Goal: Task Accomplishment & Management: Use online tool/utility

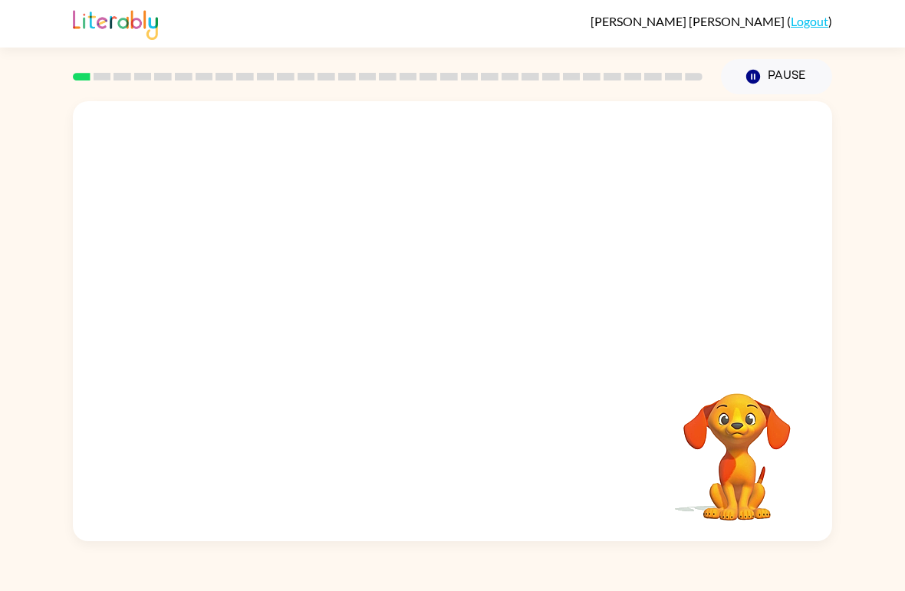
click at [407, 234] on video "Your browser must support playing .mp4 files to use Literably. Please try using…" at bounding box center [452, 231] width 759 height 260
click at [440, 324] on div at bounding box center [452, 329] width 98 height 56
click at [444, 334] on icon "button" at bounding box center [453, 329] width 27 height 27
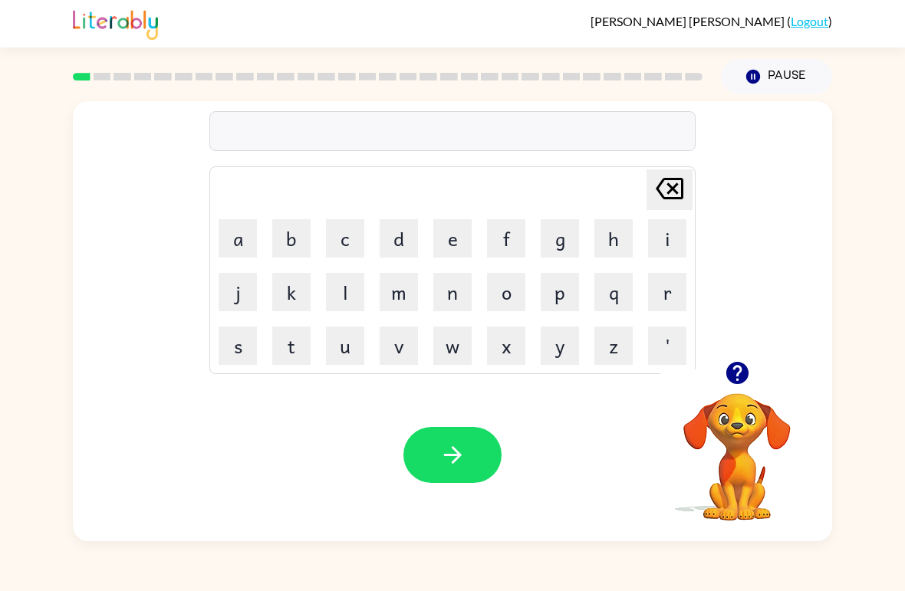
click at [660, 292] on button "r" at bounding box center [667, 292] width 38 height 38
click at [346, 345] on button "u" at bounding box center [345, 346] width 38 height 38
click at [296, 239] on button "b" at bounding box center [291, 238] width 38 height 38
click at [442, 455] on icon "button" at bounding box center [453, 455] width 27 height 27
click at [400, 288] on button "m" at bounding box center [399, 292] width 38 height 38
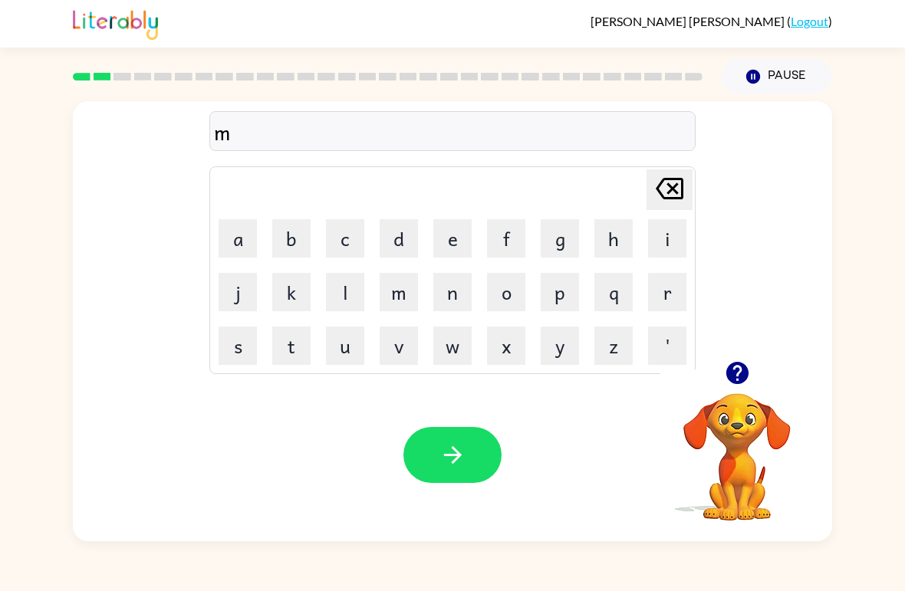
click at [516, 301] on button "o" at bounding box center [506, 292] width 38 height 38
click at [338, 347] on button "u" at bounding box center [345, 346] width 38 height 38
click at [288, 346] on button "t" at bounding box center [291, 346] width 38 height 38
click at [620, 239] on button "h" at bounding box center [614, 238] width 38 height 38
click at [450, 447] on icon "button" at bounding box center [453, 455] width 27 height 27
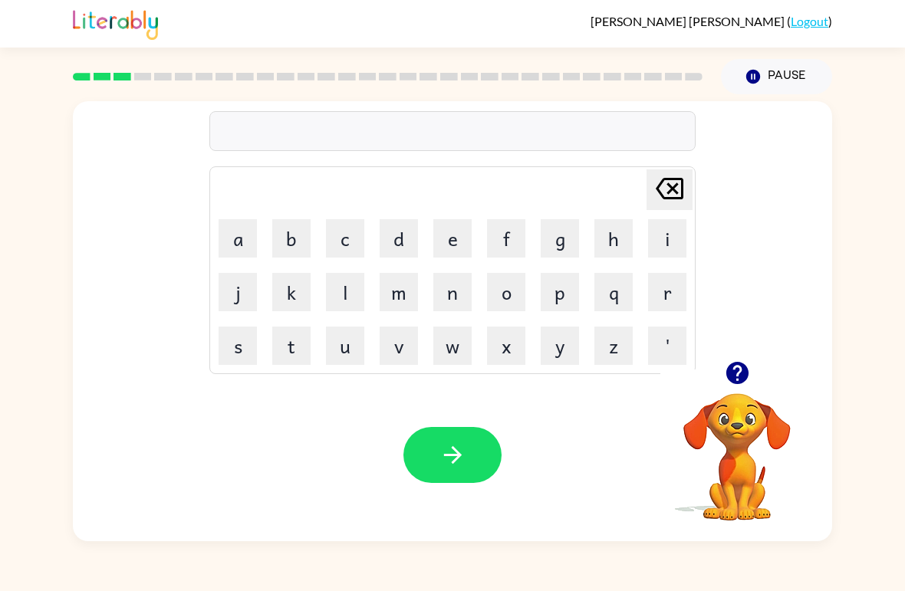
click at [402, 244] on button "d" at bounding box center [399, 238] width 38 height 38
click at [660, 231] on button "i" at bounding box center [667, 238] width 38 height 38
click at [456, 290] on button "n" at bounding box center [452, 292] width 38 height 38
click at [450, 455] on icon "button" at bounding box center [453, 455] width 27 height 27
click at [230, 351] on button "s" at bounding box center [238, 346] width 38 height 38
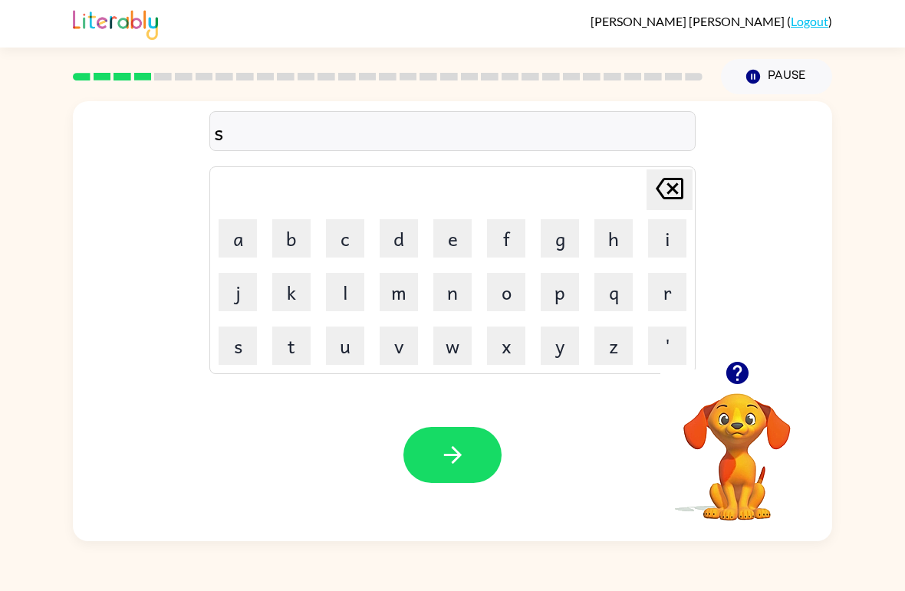
click at [557, 286] on button "p" at bounding box center [560, 292] width 38 height 38
click at [502, 295] on button "o" at bounding box center [506, 292] width 38 height 38
click at [294, 346] on button "t" at bounding box center [291, 346] width 38 height 38
click at [460, 453] on icon "button" at bounding box center [453, 455] width 27 height 27
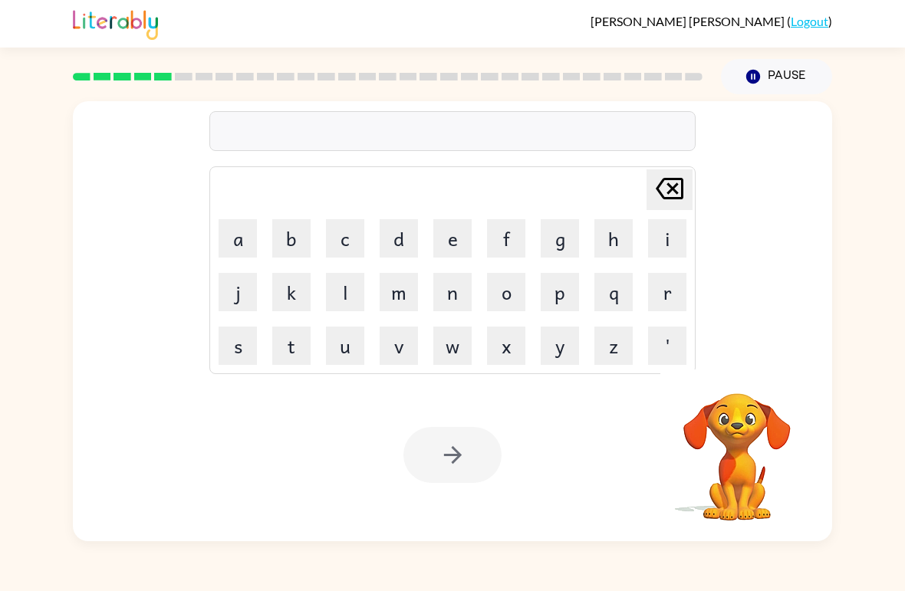
click at [238, 341] on button "s" at bounding box center [238, 346] width 38 height 38
click at [441, 344] on button "w" at bounding box center [452, 346] width 38 height 38
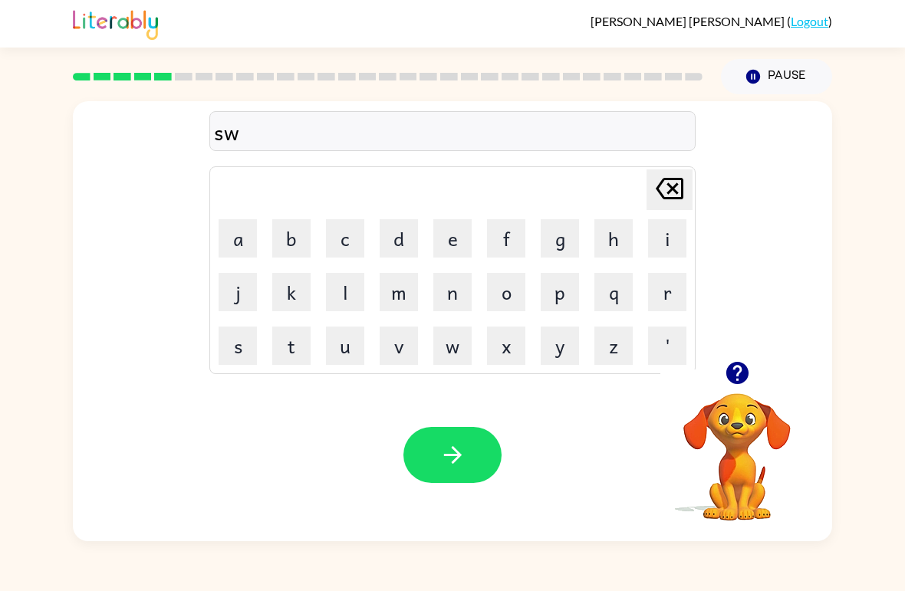
click at [447, 236] on button "e" at bounding box center [452, 238] width 38 height 38
click at [555, 297] on button "p" at bounding box center [560, 292] width 38 height 38
click at [290, 342] on button "t" at bounding box center [291, 346] width 38 height 38
click at [463, 447] on icon "button" at bounding box center [453, 455] width 27 height 27
click at [555, 292] on button "p" at bounding box center [560, 292] width 38 height 38
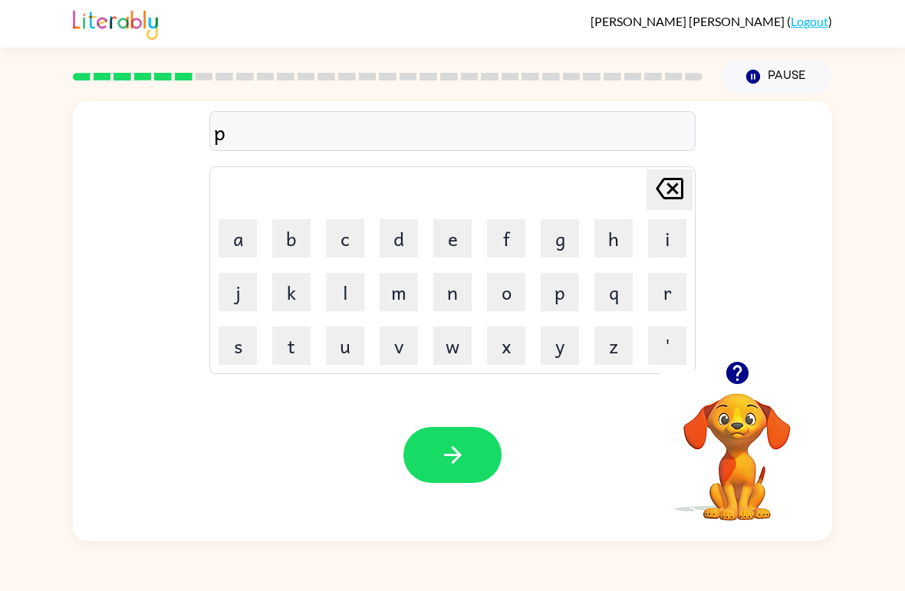
click at [668, 230] on button "i" at bounding box center [667, 238] width 38 height 38
click at [453, 223] on button "e" at bounding box center [452, 238] width 38 height 38
click at [443, 446] on icon "button" at bounding box center [453, 455] width 27 height 27
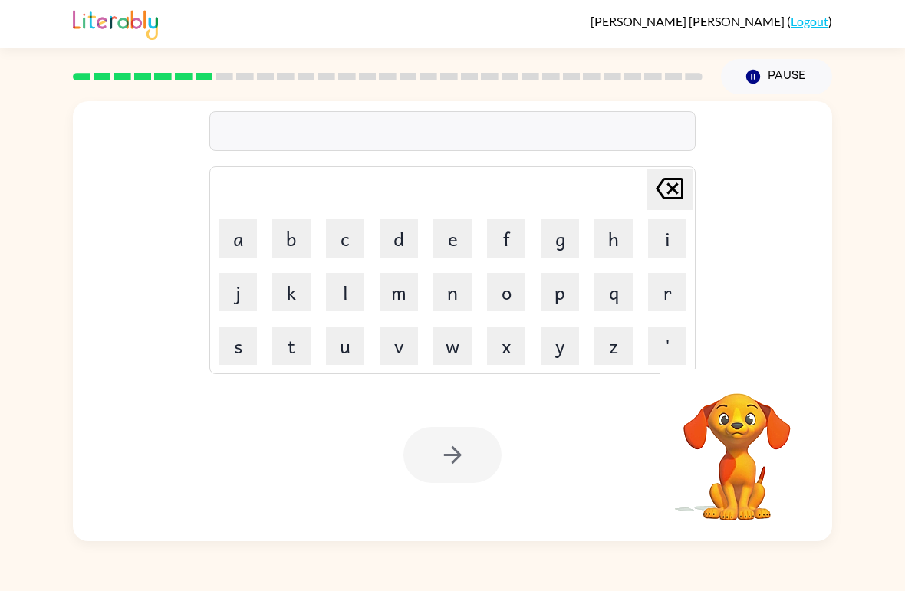
click at [346, 246] on button "c" at bounding box center [345, 238] width 38 height 38
click at [239, 249] on button "a" at bounding box center [238, 238] width 38 height 38
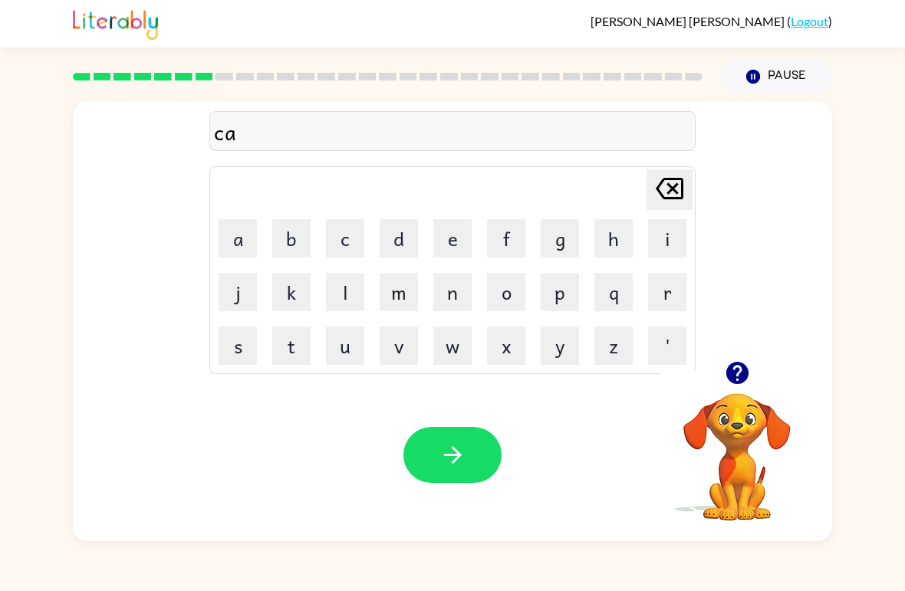
click at [464, 298] on button "n" at bounding box center [452, 292] width 38 height 38
click at [400, 237] on button "d" at bounding box center [399, 238] width 38 height 38
click at [513, 284] on button "o" at bounding box center [506, 292] width 38 height 38
click at [344, 284] on button "l" at bounding box center [345, 292] width 38 height 38
click at [459, 463] on icon "button" at bounding box center [453, 455] width 27 height 27
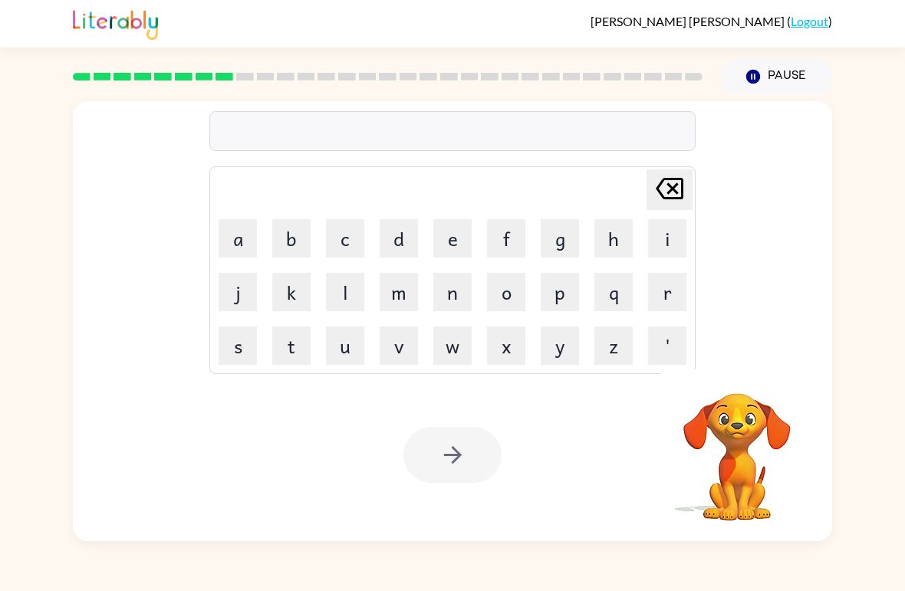
click at [286, 233] on button "b" at bounding box center [291, 238] width 38 height 38
click at [242, 241] on button "a" at bounding box center [238, 238] width 38 height 38
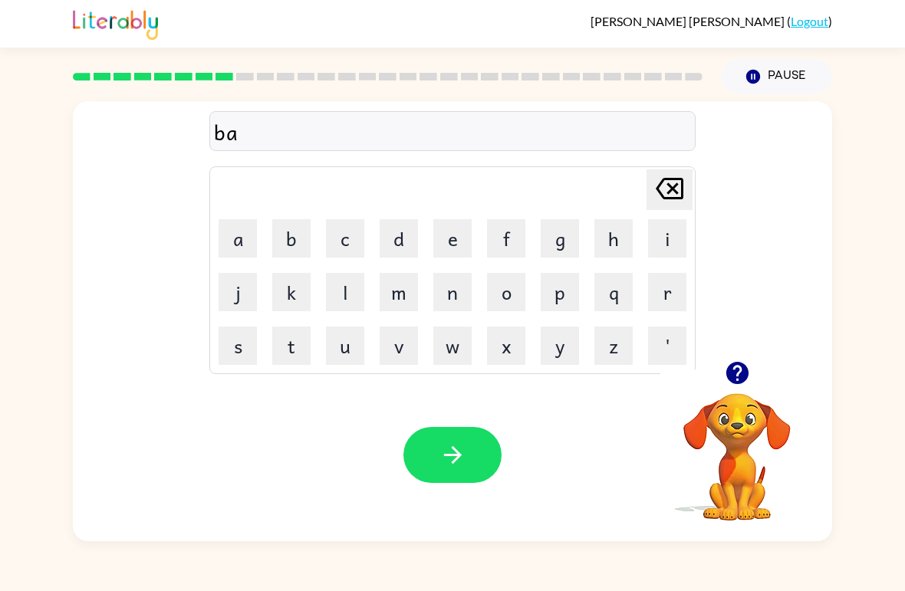
click at [291, 341] on button "t" at bounding box center [291, 346] width 38 height 38
click at [612, 239] on button "h" at bounding box center [614, 238] width 38 height 38
click at [466, 459] on button "button" at bounding box center [452, 455] width 98 height 56
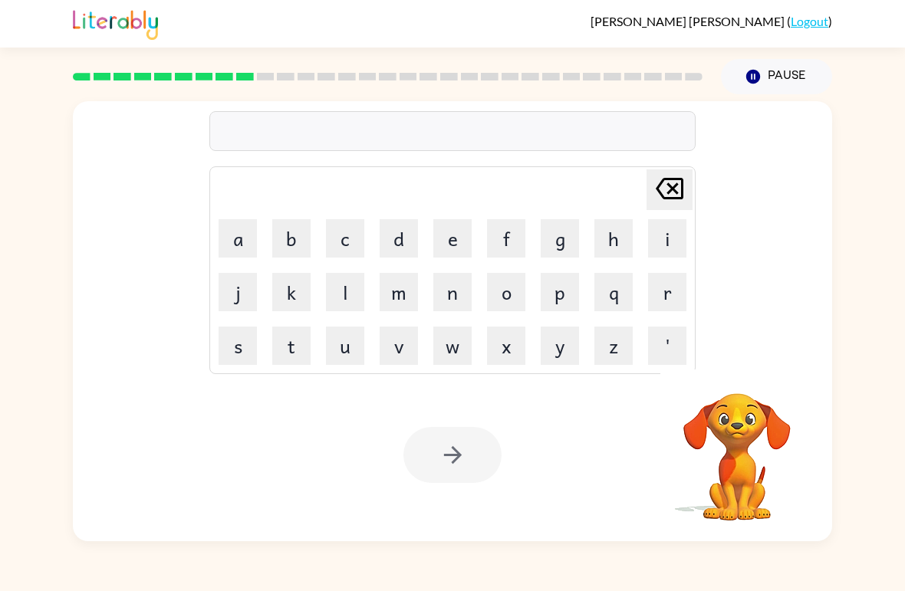
click at [338, 234] on button "c" at bounding box center [345, 238] width 38 height 38
click at [328, 284] on button "l" at bounding box center [345, 292] width 38 height 38
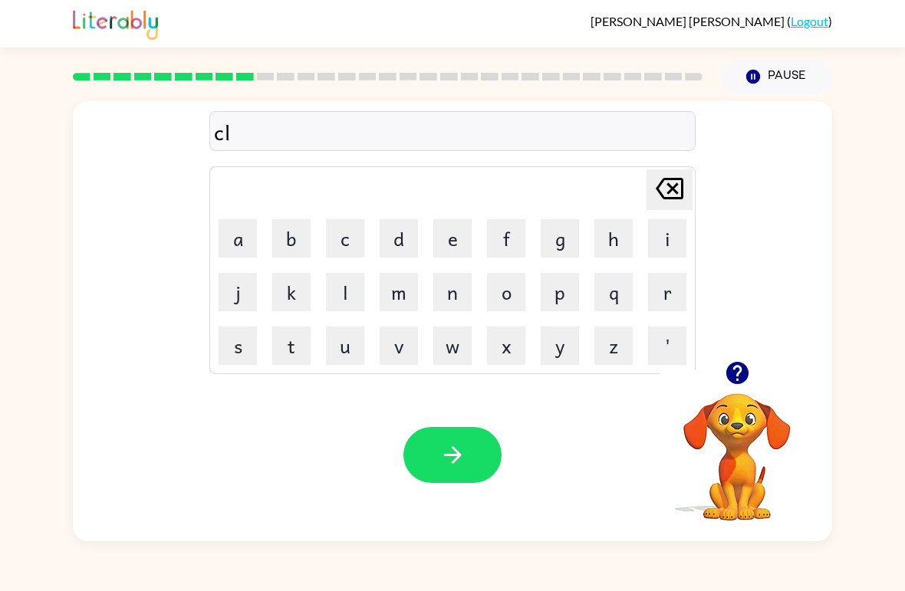
click at [512, 293] on button "o" at bounding box center [506, 292] width 38 height 38
click at [444, 346] on button "w" at bounding box center [452, 346] width 38 height 38
click at [453, 290] on button "n" at bounding box center [452, 292] width 38 height 38
click at [437, 463] on button "button" at bounding box center [452, 455] width 98 height 56
click at [239, 342] on button "s" at bounding box center [238, 346] width 38 height 38
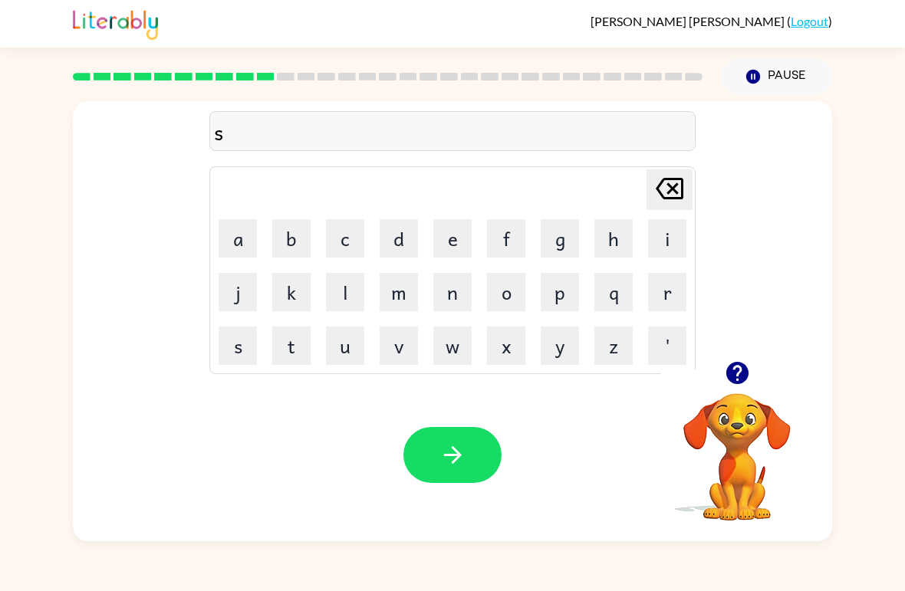
click at [507, 283] on button "o" at bounding box center [506, 292] width 38 height 38
click at [339, 237] on button "c" at bounding box center [345, 238] width 38 height 38
click at [446, 470] on button "button" at bounding box center [452, 455] width 98 height 56
click at [557, 232] on button "g" at bounding box center [560, 238] width 38 height 38
click at [236, 239] on button "a" at bounding box center [238, 238] width 38 height 38
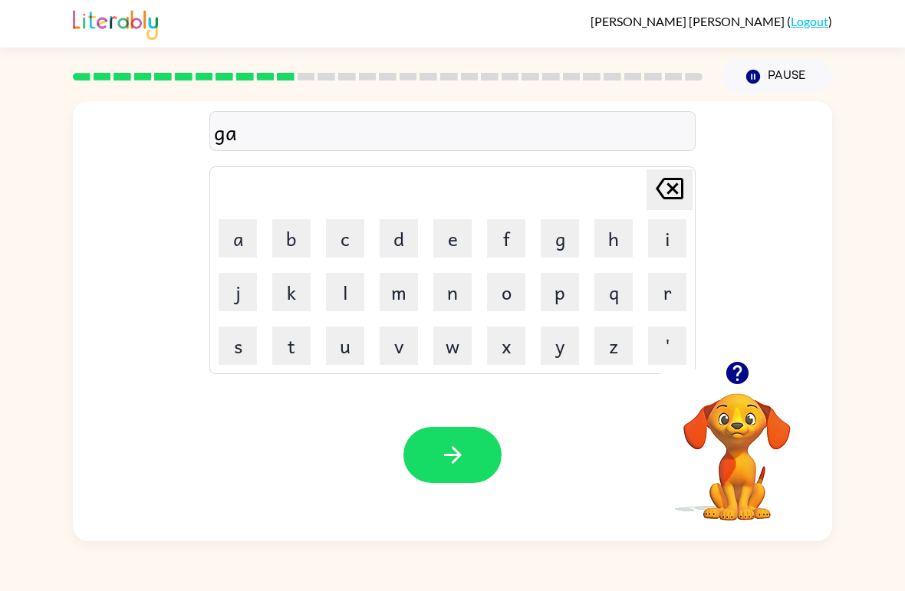
click at [236, 341] on button "s" at bounding box center [238, 346] width 38 height 38
click at [450, 229] on button "e" at bounding box center [452, 238] width 38 height 38
click at [473, 461] on button "button" at bounding box center [452, 455] width 98 height 56
click at [446, 231] on button "e" at bounding box center [452, 238] width 38 height 38
click at [504, 339] on button "x" at bounding box center [506, 346] width 38 height 38
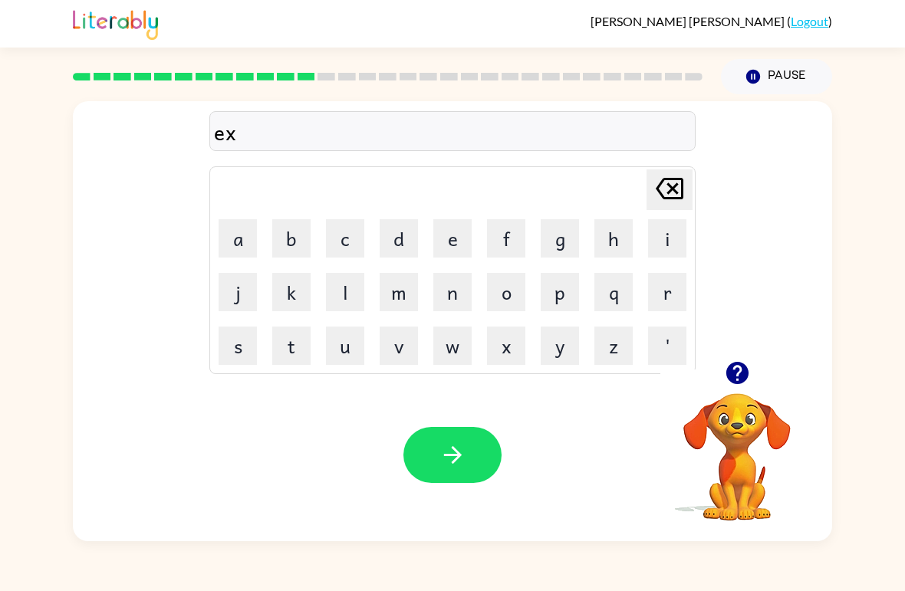
click at [245, 347] on button "s" at bounding box center [238, 346] width 38 height 38
click at [562, 289] on button "p" at bounding box center [560, 292] width 38 height 38
click at [349, 288] on button "l" at bounding box center [345, 292] width 38 height 38
click at [516, 293] on button "o" at bounding box center [506, 292] width 38 height 38
click at [453, 346] on button "w" at bounding box center [452, 346] width 38 height 38
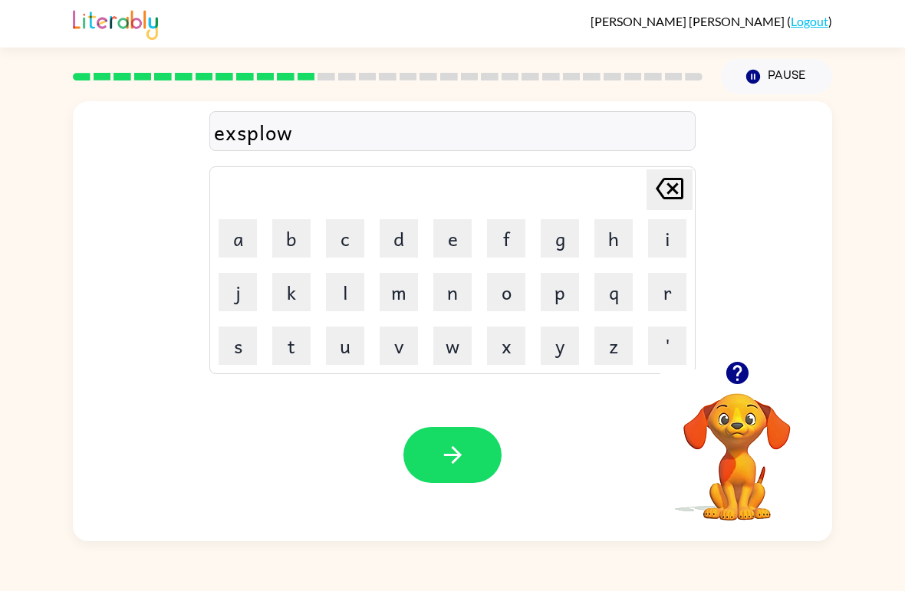
click at [394, 231] on button "d" at bounding box center [399, 238] width 38 height 38
click at [438, 458] on button "button" at bounding box center [452, 455] width 98 height 56
click at [233, 341] on button "s" at bounding box center [238, 346] width 38 height 38
click at [455, 342] on button "w" at bounding box center [452, 346] width 38 height 38
click at [450, 219] on button "e" at bounding box center [452, 238] width 38 height 38
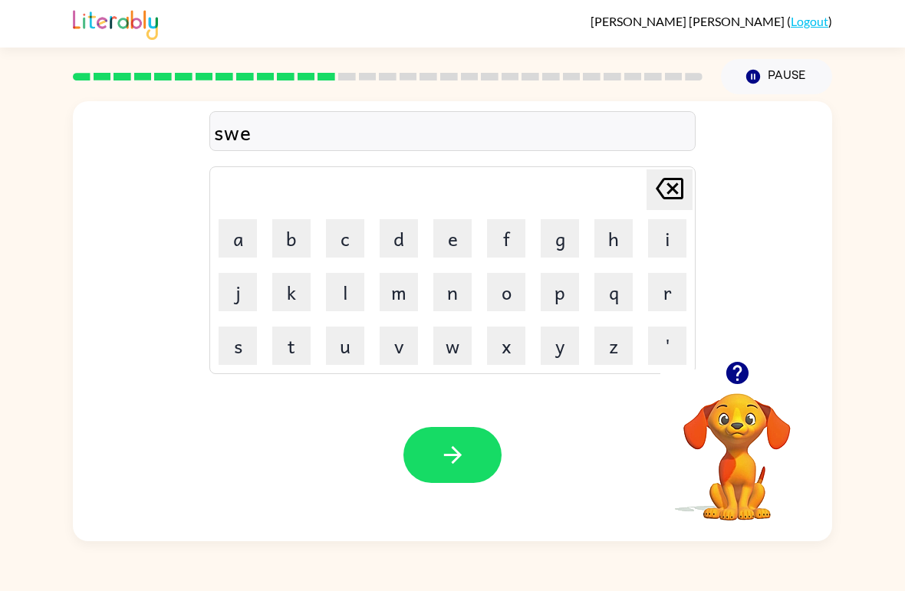
click at [461, 235] on button "e" at bounding box center [452, 238] width 38 height 38
click at [291, 344] on button "t" at bounding box center [291, 346] width 38 height 38
click at [452, 288] on button "n" at bounding box center [452, 292] width 38 height 38
click at [676, 234] on button "i" at bounding box center [667, 238] width 38 height 38
click at [238, 338] on button "s" at bounding box center [238, 346] width 38 height 38
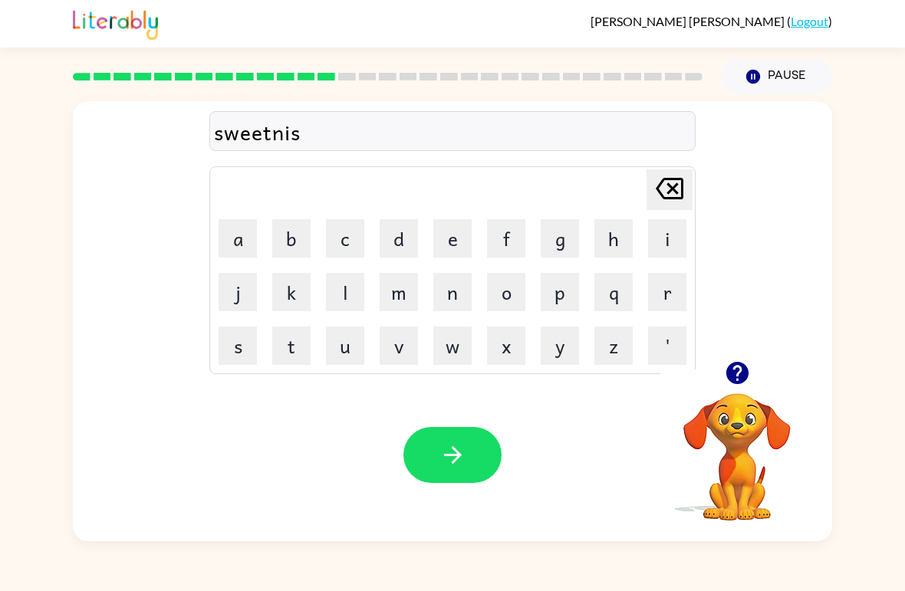
click at [475, 462] on button "button" at bounding box center [452, 455] width 98 height 56
click at [619, 234] on button "h" at bounding box center [614, 238] width 38 height 38
click at [658, 222] on button "i" at bounding box center [667, 238] width 38 height 38
click at [563, 299] on button "p" at bounding box center [560, 292] width 38 height 38
click at [522, 303] on button "o" at bounding box center [506, 292] width 38 height 38
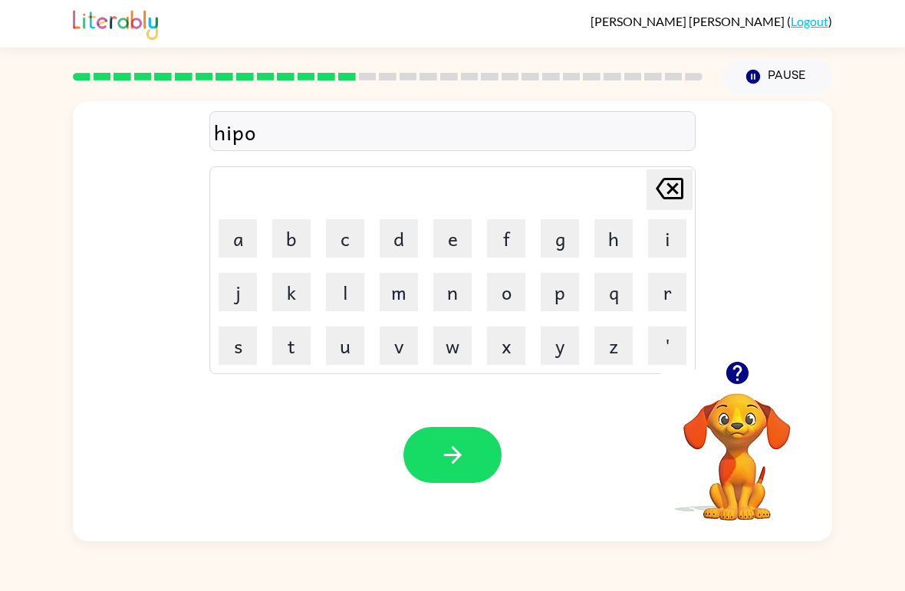
click at [469, 342] on button "w" at bounding box center [452, 346] width 38 height 38
click at [446, 452] on icon "button" at bounding box center [453, 455] width 27 height 27
click at [506, 241] on button "f" at bounding box center [506, 238] width 38 height 38
click at [502, 290] on button "o" at bounding box center [506, 292] width 38 height 38
click at [459, 342] on button "w" at bounding box center [452, 346] width 38 height 38
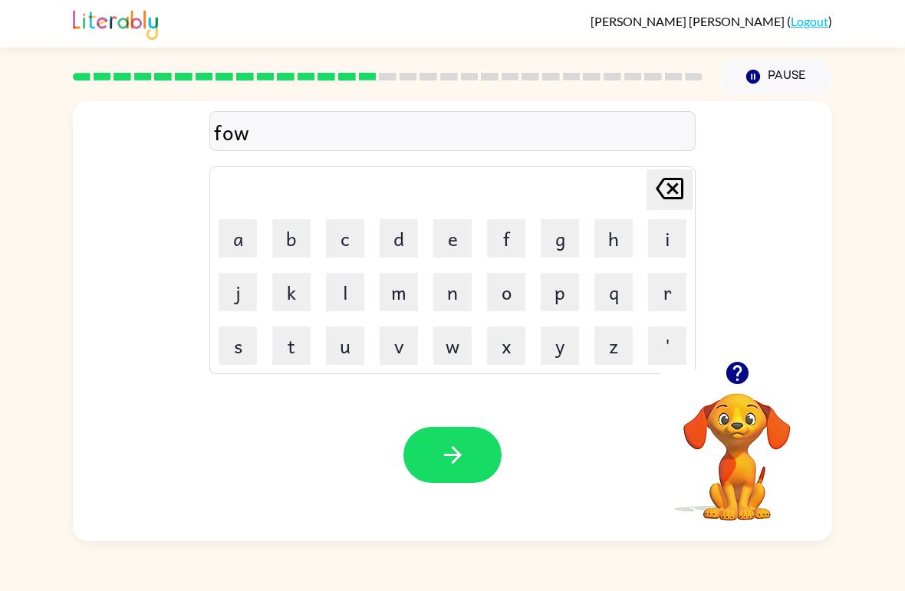
click at [659, 290] on button "r" at bounding box center [667, 292] width 38 height 38
click at [344, 236] on button "c" at bounding box center [345, 238] width 38 height 38
click at [440, 451] on icon "button" at bounding box center [453, 455] width 27 height 27
click at [451, 350] on button "w" at bounding box center [452, 346] width 38 height 38
click at [444, 238] on button "e" at bounding box center [452, 238] width 38 height 38
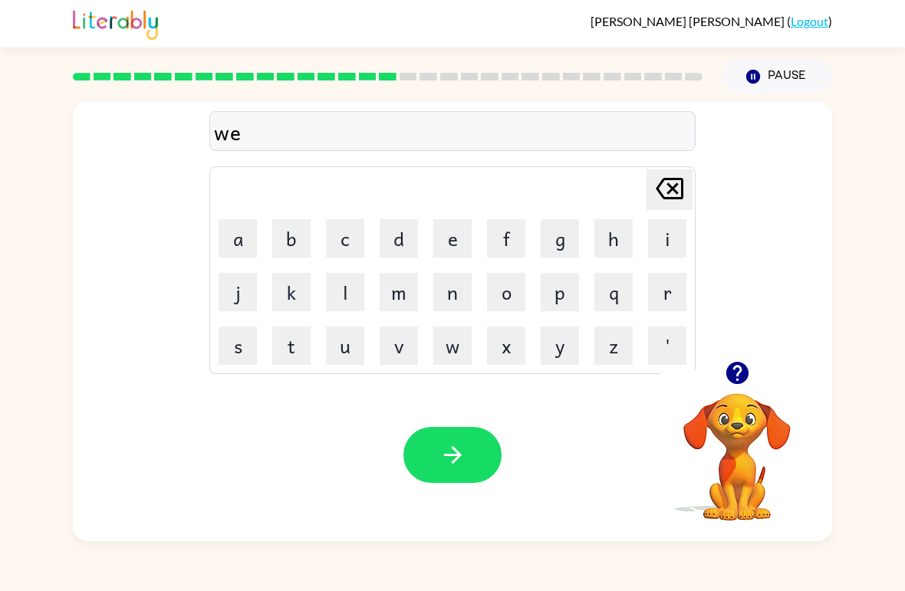
click at [288, 239] on button "b" at bounding box center [291, 238] width 38 height 38
click at [436, 455] on button "button" at bounding box center [452, 455] width 98 height 56
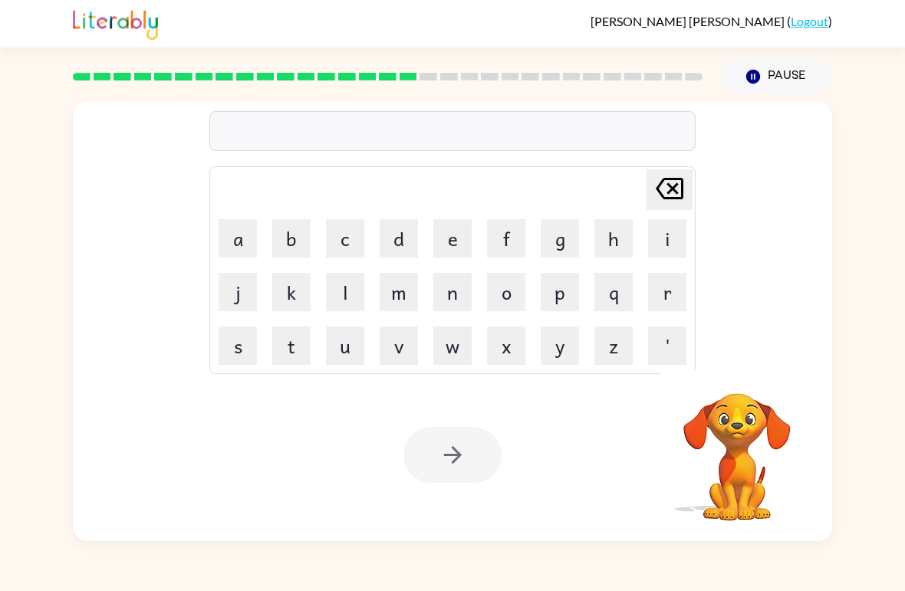
click at [235, 363] on button "s" at bounding box center [238, 346] width 38 height 38
click at [338, 285] on button "l" at bounding box center [345, 292] width 38 height 38
click at [450, 235] on button "e" at bounding box center [452, 238] width 38 height 38
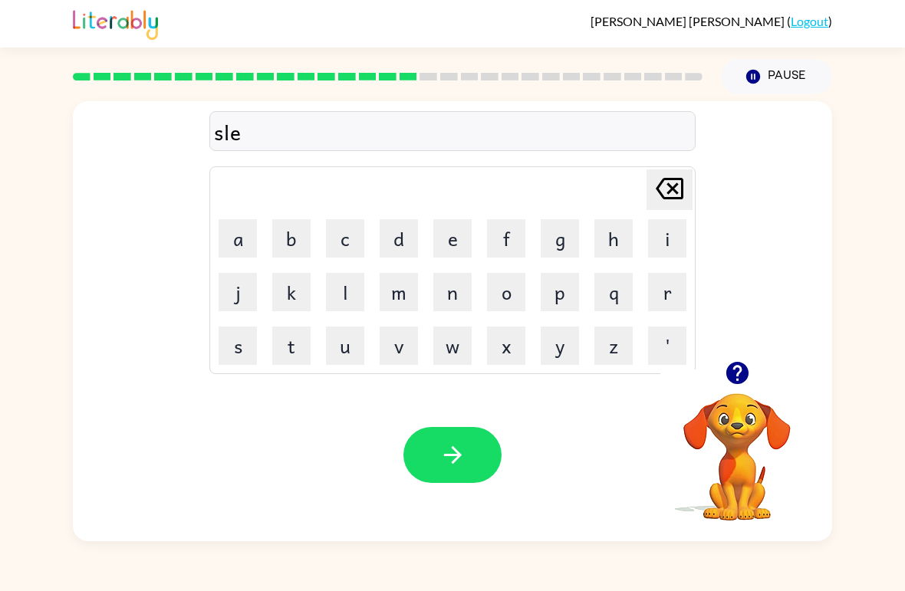
click at [557, 286] on button "p" at bounding box center [560, 292] width 38 height 38
click at [286, 343] on button "t" at bounding box center [291, 346] width 38 height 38
click at [451, 441] on button "button" at bounding box center [452, 455] width 98 height 56
click at [611, 236] on button "h" at bounding box center [614, 238] width 38 height 38
click at [243, 241] on button "a" at bounding box center [238, 238] width 38 height 38
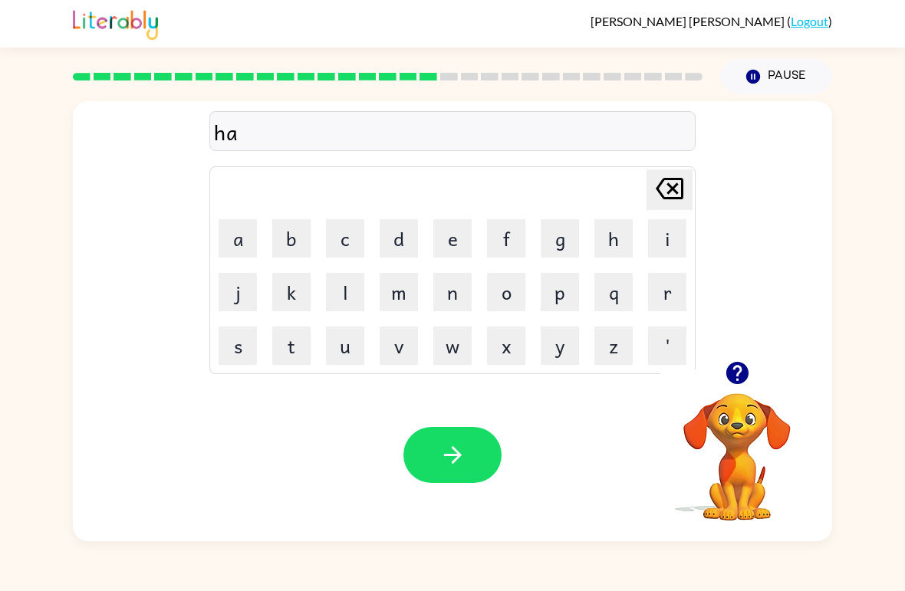
click at [667, 305] on button "r" at bounding box center [667, 292] width 38 height 38
click at [397, 222] on button "d" at bounding box center [399, 238] width 38 height 38
click at [453, 453] on icon "button" at bounding box center [453, 455] width 27 height 27
click at [665, 283] on button "r" at bounding box center [667, 292] width 38 height 38
click at [513, 294] on button "o" at bounding box center [506, 292] width 38 height 38
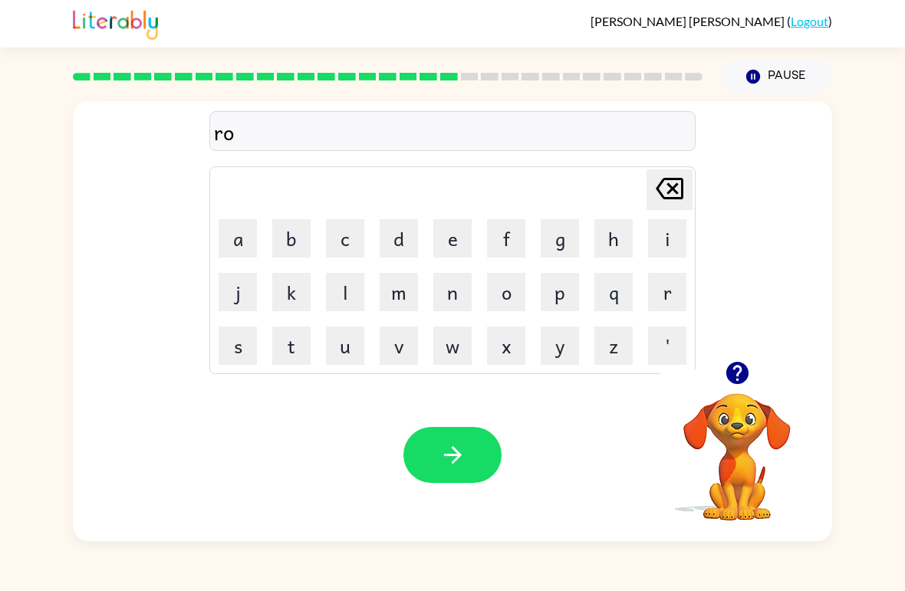
click at [390, 228] on button "d" at bounding box center [399, 238] width 38 height 38
click at [427, 466] on button "button" at bounding box center [452, 455] width 98 height 56
click at [673, 286] on button "r" at bounding box center [667, 292] width 38 height 38
click at [459, 240] on button "e" at bounding box center [452, 238] width 38 height 38
click at [240, 347] on button "s" at bounding box center [238, 346] width 38 height 38
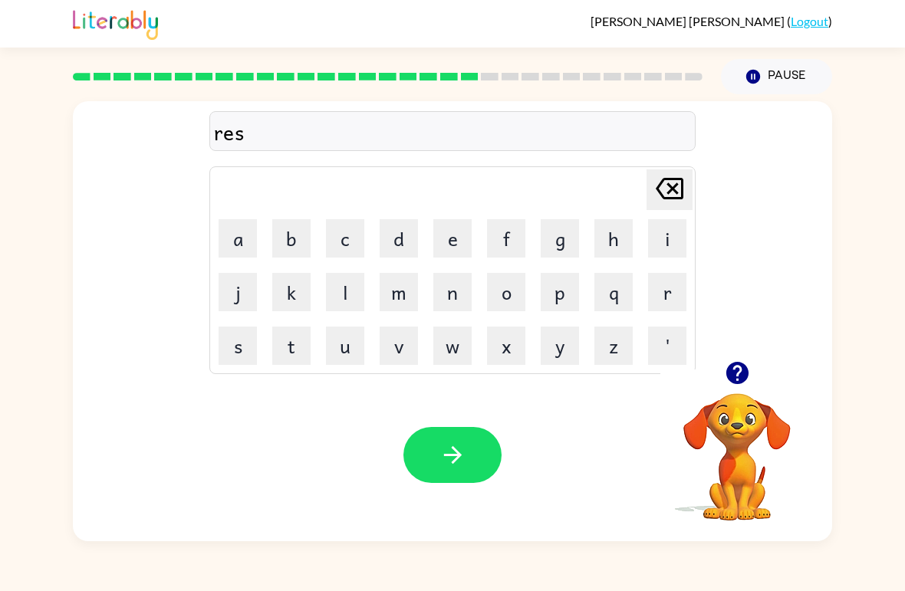
click at [290, 358] on button "t" at bounding box center [291, 346] width 38 height 38
click at [674, 249] on button "i" at bounding box center [667, 238] width 38 height 38
click at [404, 231] on button "d" at bounding box center [399, 238] width 38 height 38
click at [448, 454] on icon "button" at bounding box center [453, 455] width 27 height 27
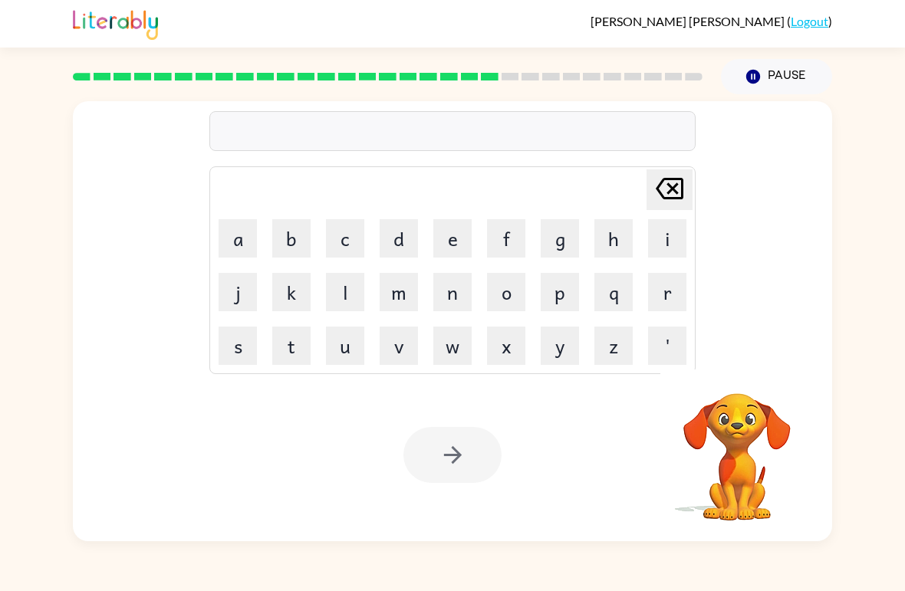
click at [447, 337] on button "w" at bounding box center [452, 346] width 38 height 38
click at [238, 236] on button "a" at bounding box center [238, 238] width 38 height 38
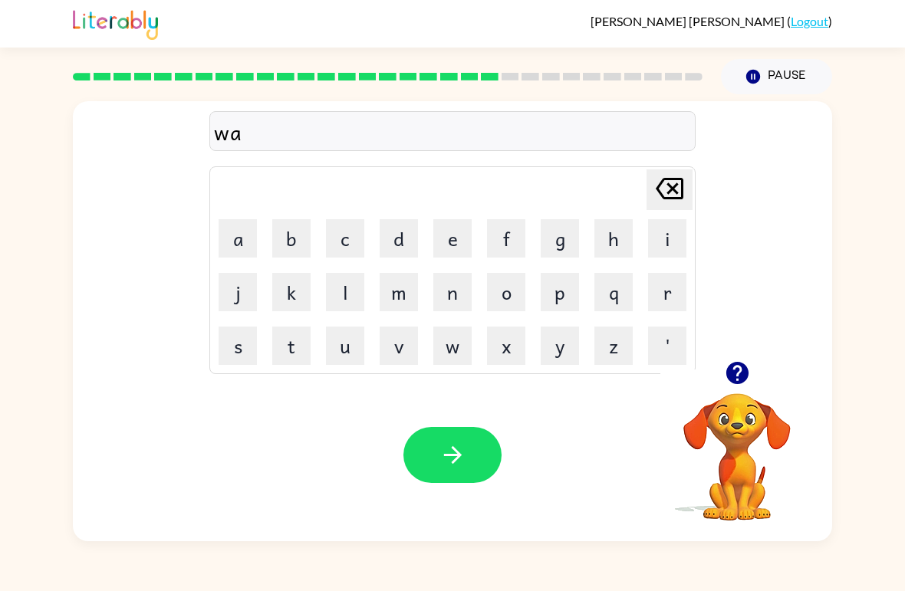
click at [288, 298] on button "k" at bounding box center [291, 292] width 38 height 38
click at [463, 461] on icon "button" at bounding box center [453, 455] width 27 height 27
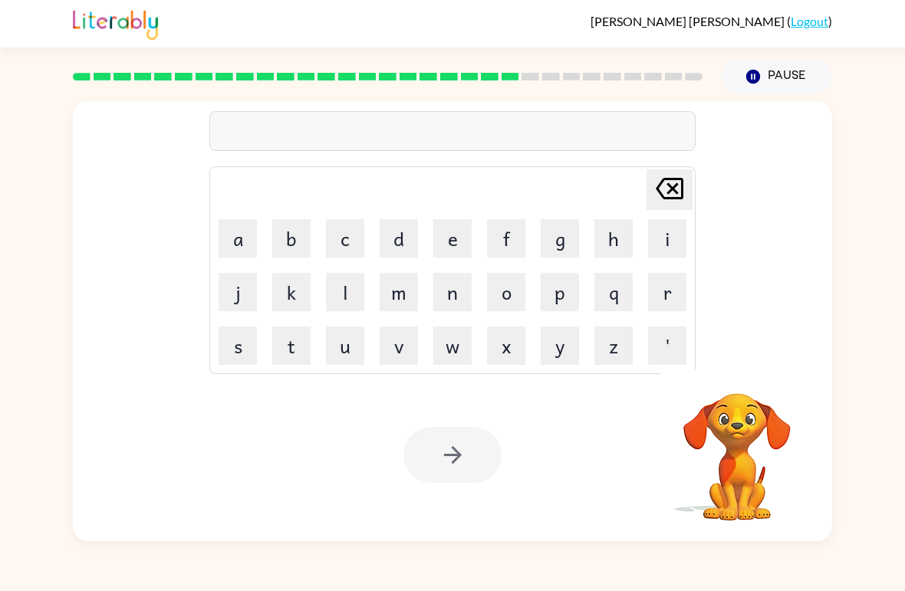
click at [236, 348] on button "s" at bounding box center [238, 346] width 38 height 38
click at [462, 295] on button "n" at bounding box center [452, 292] width 38 height 38
click at [497, 289] on button "o" at bounding box center [506, 292] width 38 height 38
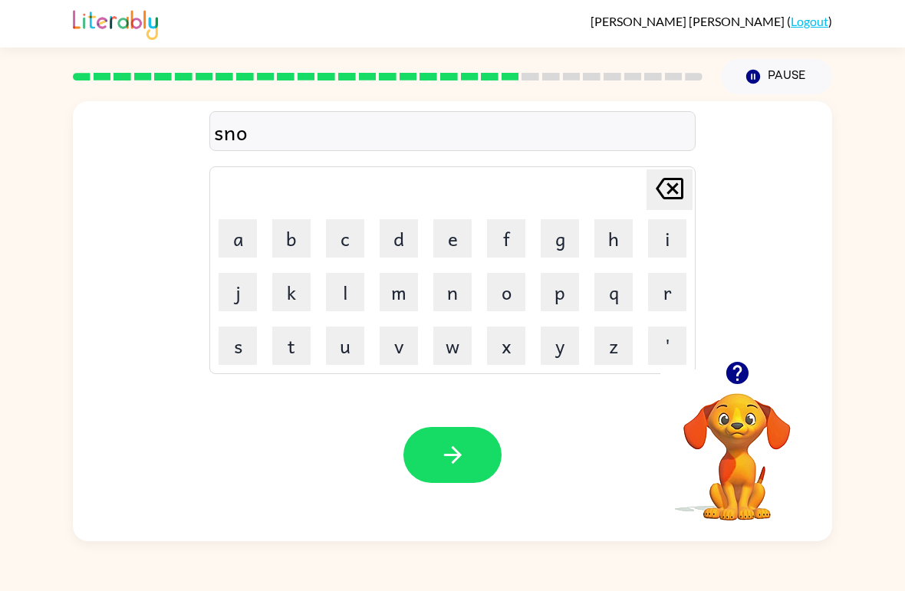
click at [438, 352] on button "w" at bounding box center [452, 346] width 38 height 38
click at [397, 300] on button "m" at bounding box center [399, 292] width 38 height 38
click at [240, 253] on button "a" at bounding box center [238, 238] width 38 height 38
click at [446, 301] on button "n" at bounding box center [452, 292] width 38 height 38
click at [441, 456] on icon "button" at bounding box center [453, 455] width 27 height 27
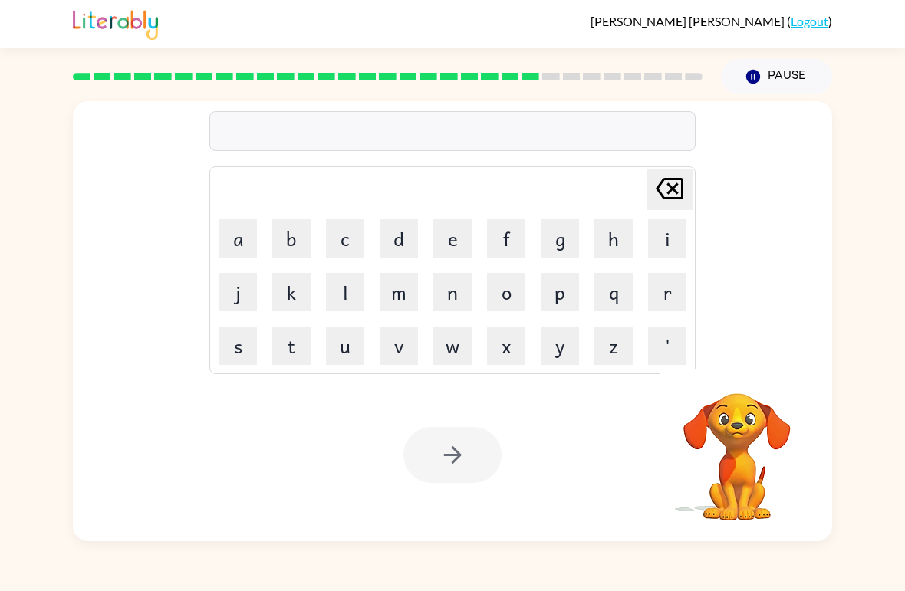
click at [462, 354] on button "w" at bounding box center [452, 346] width 38 height 38
click at [679, 242] on button "i" at bounding box center [667, 238] width 38 height 38
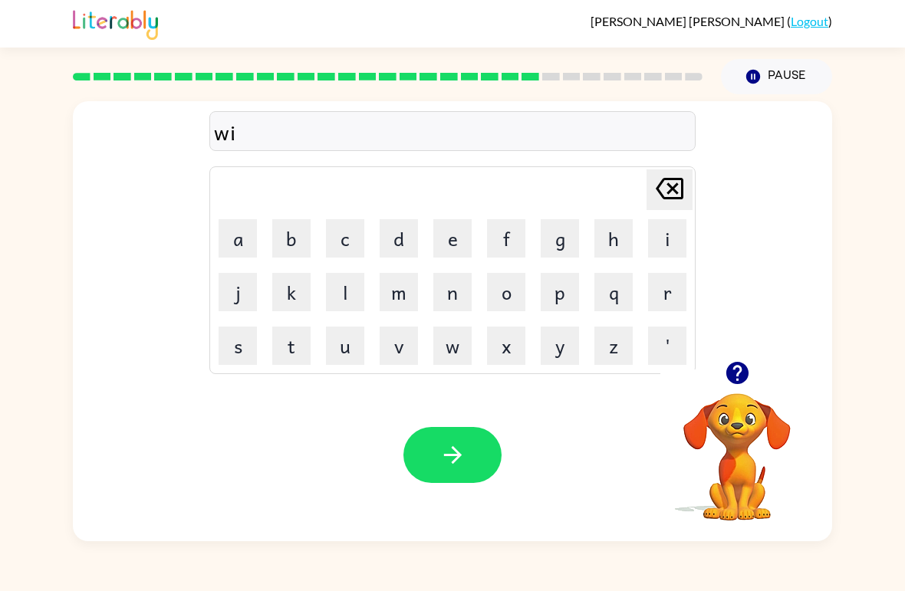
click at [447, 298] on button "n" at bounding box center [452, 292] width 38 height 38
click at [290, 351] on button "t" at bounding box center [291, 346] width 38 height 38
click at [464, 239] on button "e" at bounding box center [452, 238] width 38 height 38
click at [667, 297] on button "r" at bounding box center [667, 292] width 38 height 38
click at [460, 459] on icon "button" at bounding box center [453, 455] width 27 height 27
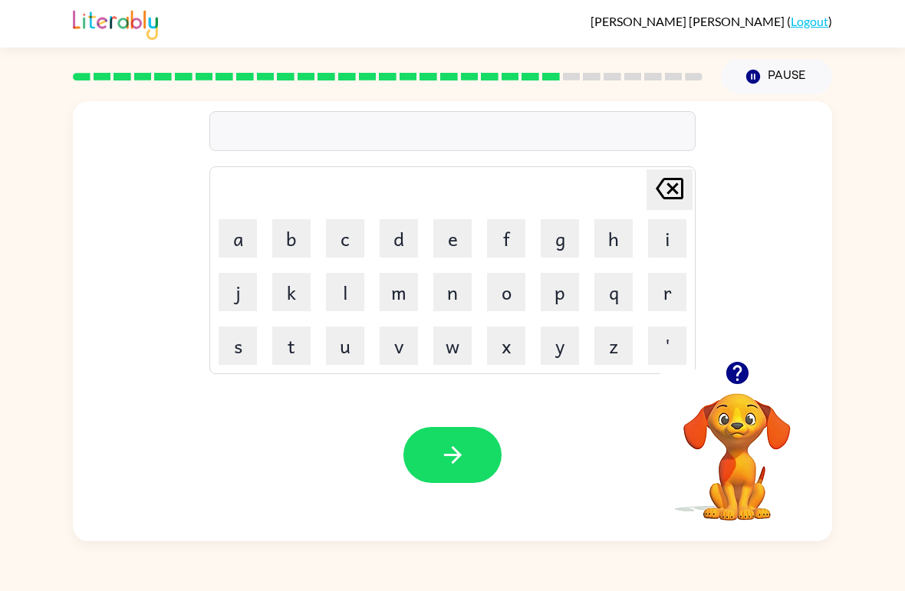
click at [349, 242] on button "c" at bounding box center [345, 238] width 38 height 38
click at [615, 234] on button "h" at bounding box center [614, 238] width 38 height 38
click at [444, 229] on button "e" at bounding box center [452, 238] width 38 height 38
click at [222, 341] on button "s" at bounding box center [238, 346] width 38 height 38
click at [284, 345] on button "t" at bounding box center [291, 346] width 38 height 38
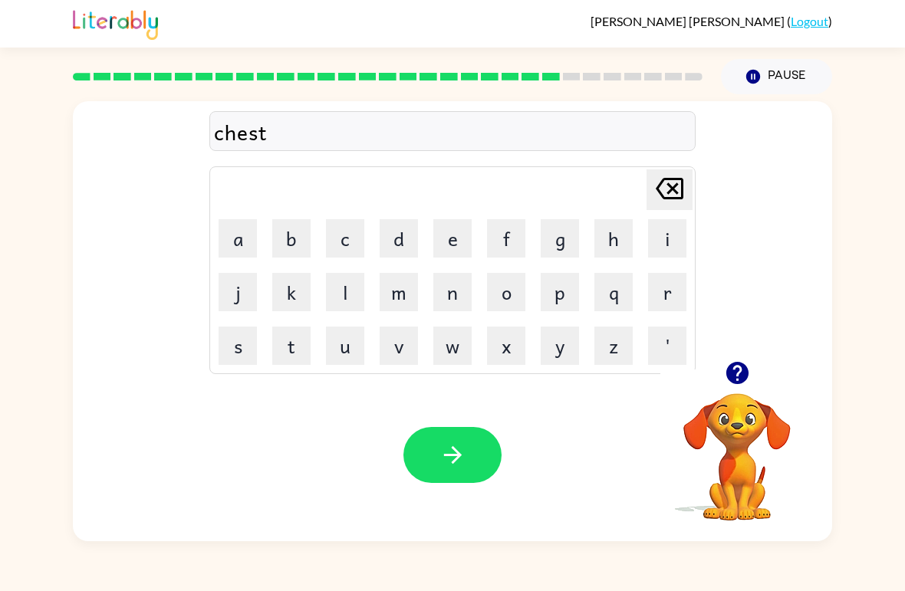
click at [457, 454] on icon "button" at bounding box center [452, 455] width 18 height 18
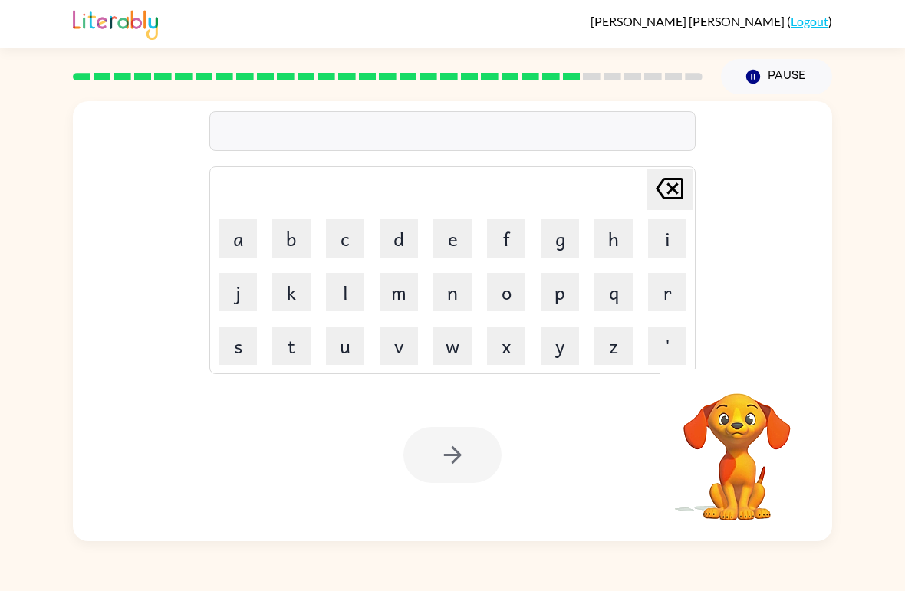
click at [232, 348] on button "s" at bounding box center [238, 346] width 38 height 38
click at [348, 351] on button "u" at bounding box center [345, 346] width 38 height 38
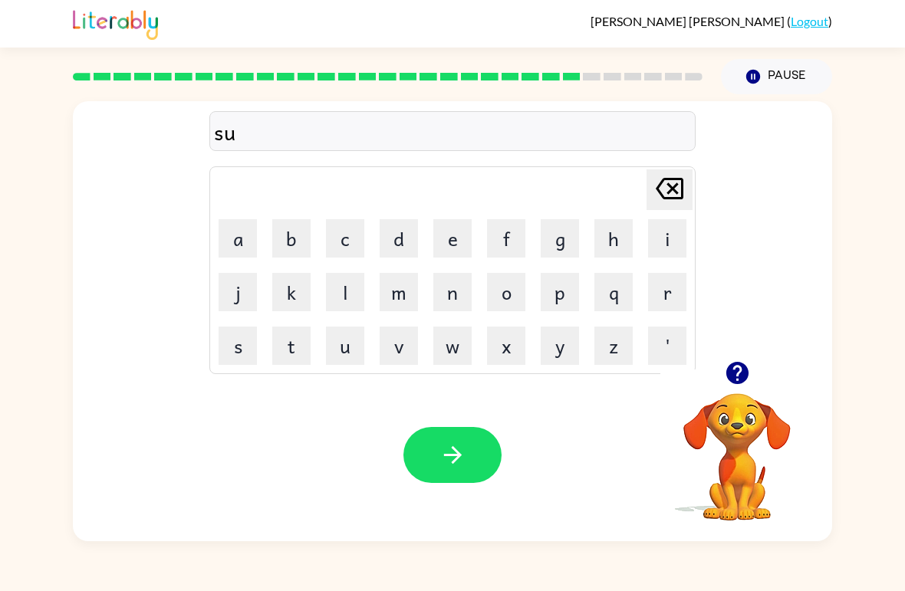
click at [400, 231] on button "d" at bounding box center [399, 238] width 38 height 38
click at [451, 235] on button "e" at bounding box center [452, 238] width 38 height 38
click at [451, 291] on button "n" at bounding box center [452, 292] width 38 height 38
click at [433, 455] on button "button" at bounding box center [452, 455] width 98 height 56
click at [352, 239] on button "c" at bounding box center [345, 238] width 38 height 38
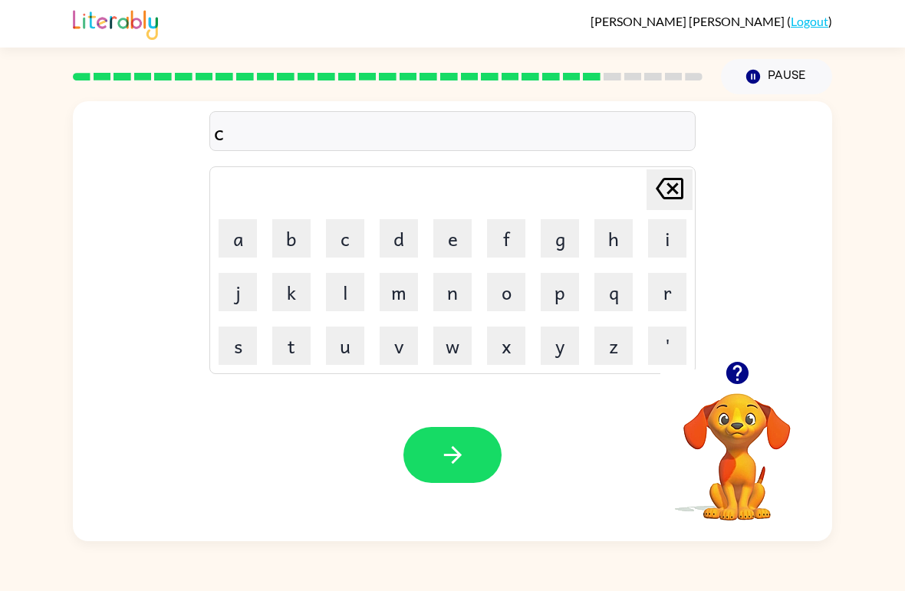
click at [509, 282] on button "o" at bounding box center [506, 292] width 38 height 38
click at [450, 291] on button "n" at bounding box center [452, 292] width 38 height 38
click at [446, 239] on button "e" at bounding box center [452, 238] width 38 height 38
click at [463, 430] on button "button" at bounding box center [452, 455] width 98 height 56
click at [344, 234] on button "c" at bounding box center [345, 238] width 38 height 38
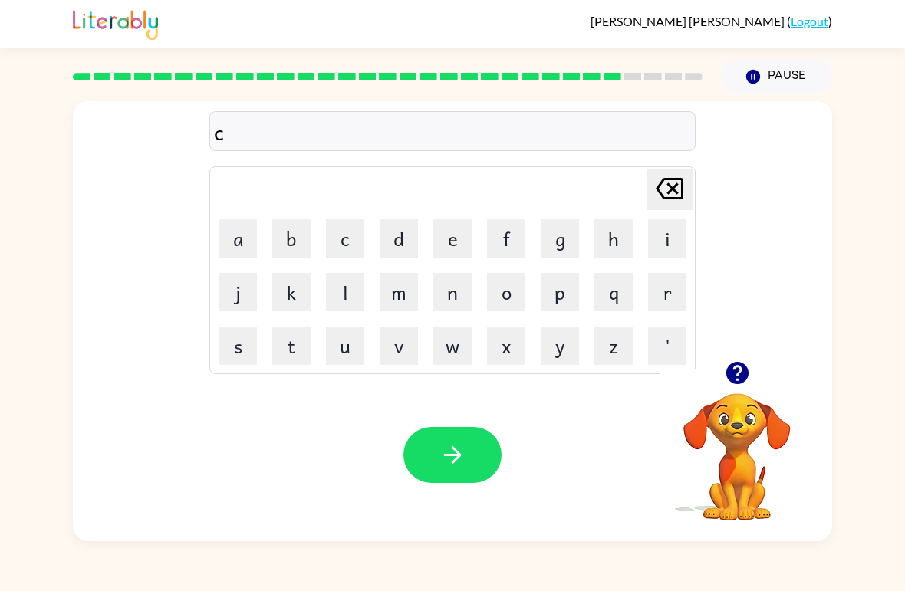
click at [618, 236] on button "h" at bounding box center [614, 238] width 38 height 38
click at [244, 242] on button "a" at bounding box center [238, 238] width 38 height 38
click at [449, 298] on button "n" at bounding box center [452, 292] width 38 height 38
click at [448, 251] on button "e" at bounding box center [452, 238] width 38 height 38
click at [446, 466] on icon "button" at bounding box center [453, 455] width 27 height 27
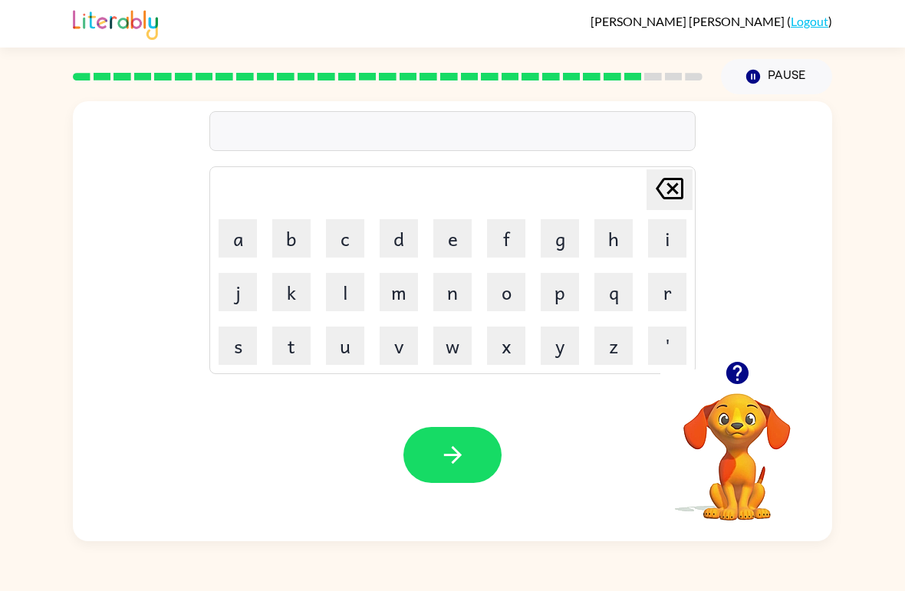
click at [239, 354] on button "s" at bounding box center [238, 346] width 38 height 38
click at [602, 232] on button "h" at bounding box center [614, 238] width 38 height 38
click at [334, 341] on button "u" at bounding box center [345, 346] width 38 height 38
click at [294, 348] on button "t" at bounding box center [291, 346] width 38 height 38
click at [476, 469] on button "button" at bounding box center [452, 455] width 98 height 56
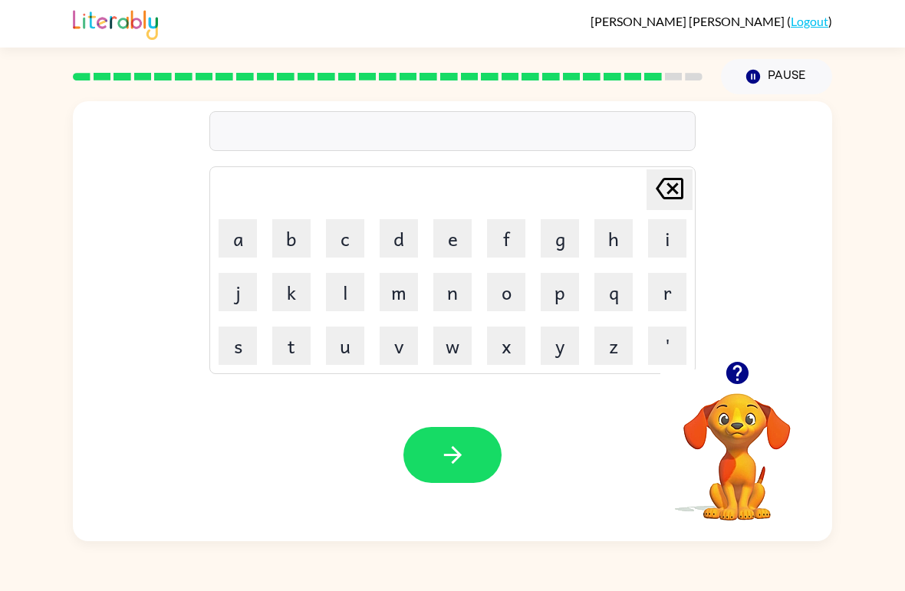
click at [295, 349] on button "t" at bounding box center [291, 346] width 38 height 38
click at [608, 232] on button "h" at bounding box center [614, 238] width 38 height 38
click at [658, 292] on button "r" at bounding box center [667, 292] width 38 height 38
click at [232, 359] on button "s" at bounding box center [238, 346] width 38 height 38
click at [287, 347] on button "t" at bounding box center [291, 346] width 38 height 38
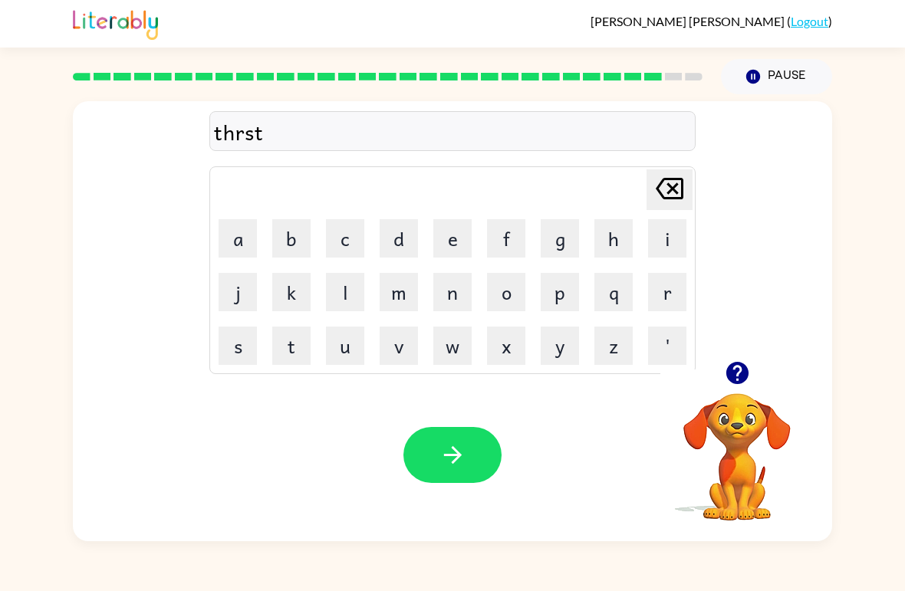
click at [448, 451] on icon "button" at bounding box center [453, 455] width 27 height 27
click at [665, 283] on button "r" at bounding box center [667, 292] width 38 height 38
click at [659, 240] on button "i" at bounding box center [667, 238] width 38 height 38
click at [564, 294] on button "p" at bounding box center [560, 292] width 38 height 38
click at [446, 235] on button "e" at bounding box center [452, 238] width 38 height 38
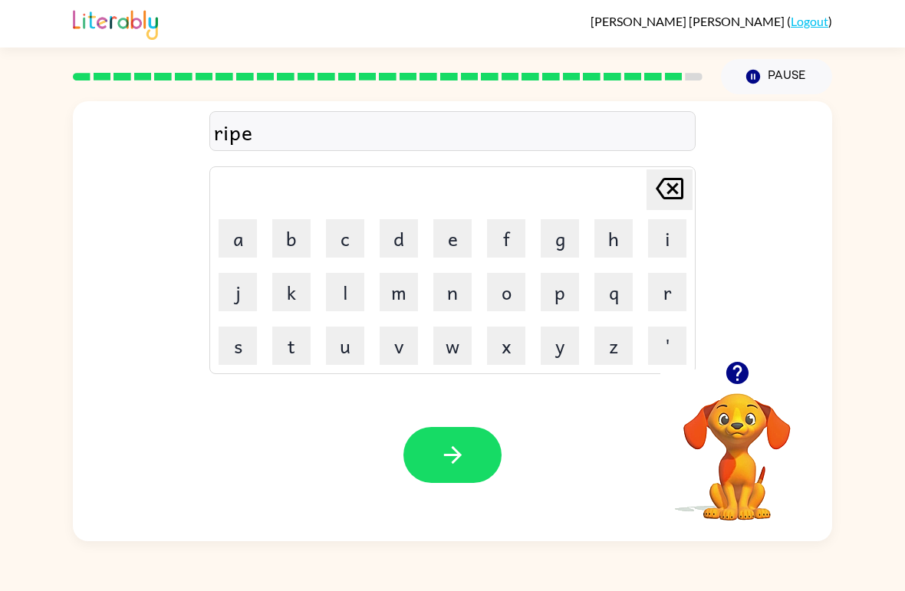
click at [460, 469] on button "button" at bounding box center [452, 455] width 98 height 56
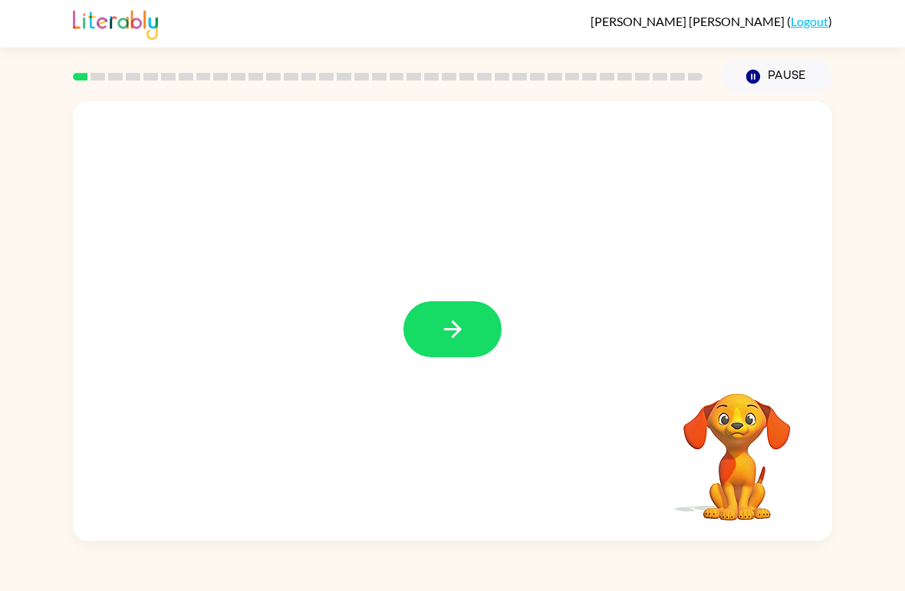
click at [447, 337] on icon "button" at bounding box center [453, 329] width 27 height 27
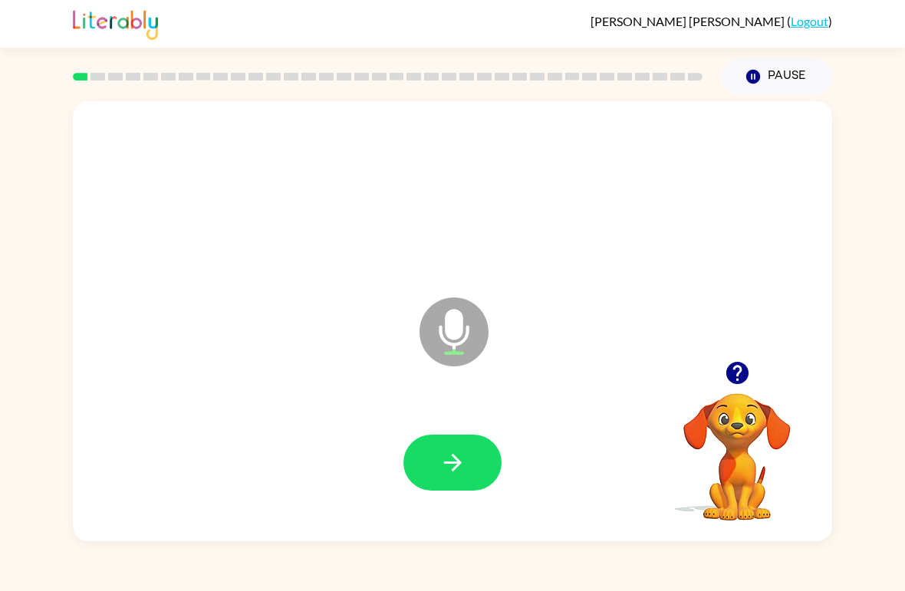
click at [438, 457] on button "button" at bounding box center [452, 463] width 98 height 56
click at [437, 453] on button "button" at bounding box center [452, 463] width 98 height 56
click at [446, 466] on icon "button" at bounding box center [453, 463] width 27 height 27
click at [448, 462] on icon "button" at bounding box center [453, 463] width 27 height 27
click at [438, 462] on button "button" at bounding box center [452, 463] width 98 height 56
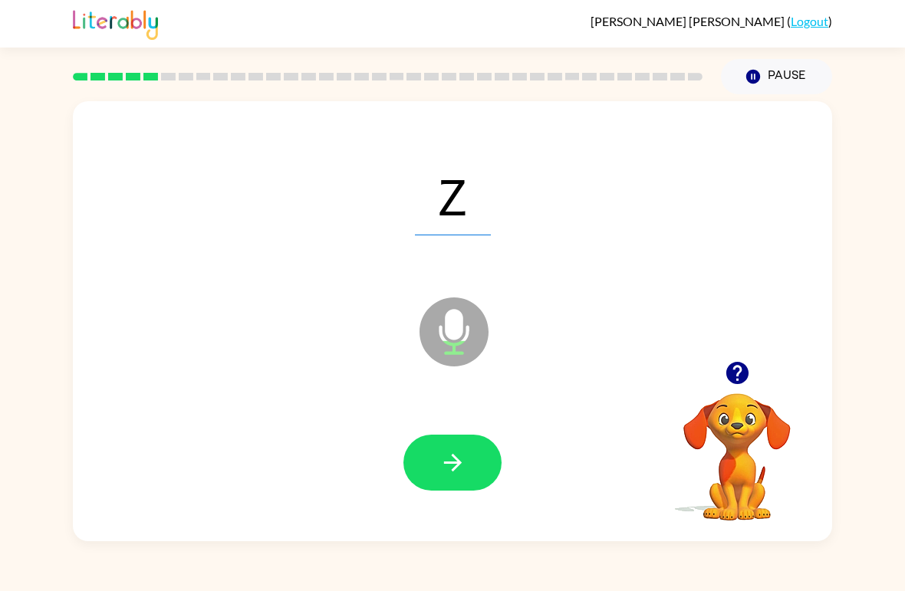
click at [430, 466] on button "button" at bounding box center [452, 463] width 98 height 56
click at [435, 452] on button "button" at bounding box center [452, 463] width 98 height 56
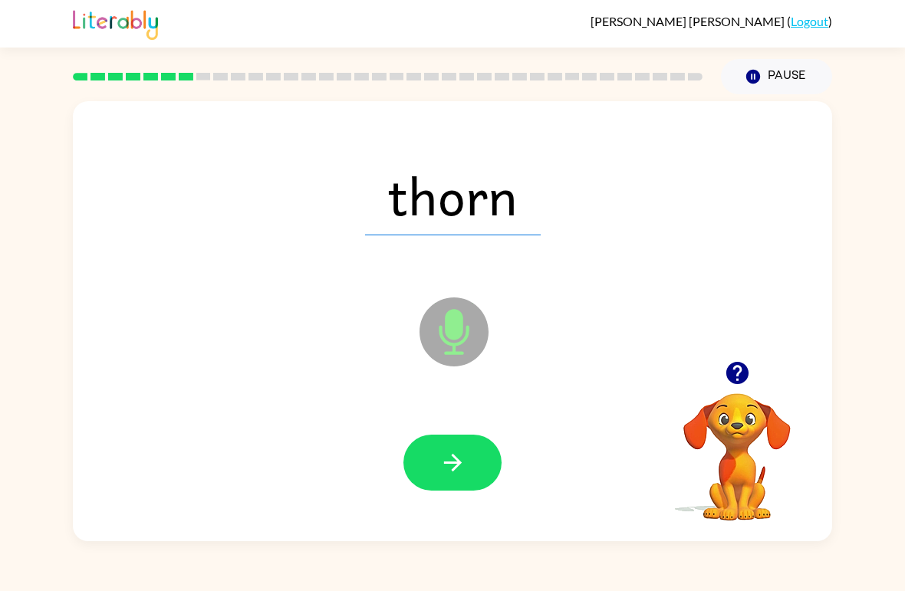
click at [438, 460] on button "button" at bounding box center [452, 463] width 98 height 56
click at [477, 465] on button "button" at bounding box center [452, 463] width 98 height 56
click at [436, 469] on button "button" at bounding box center [452, 463] width 98 height 56
click at [455, 486] on button "button" at bounding box center [452, 463] width 98 height 56
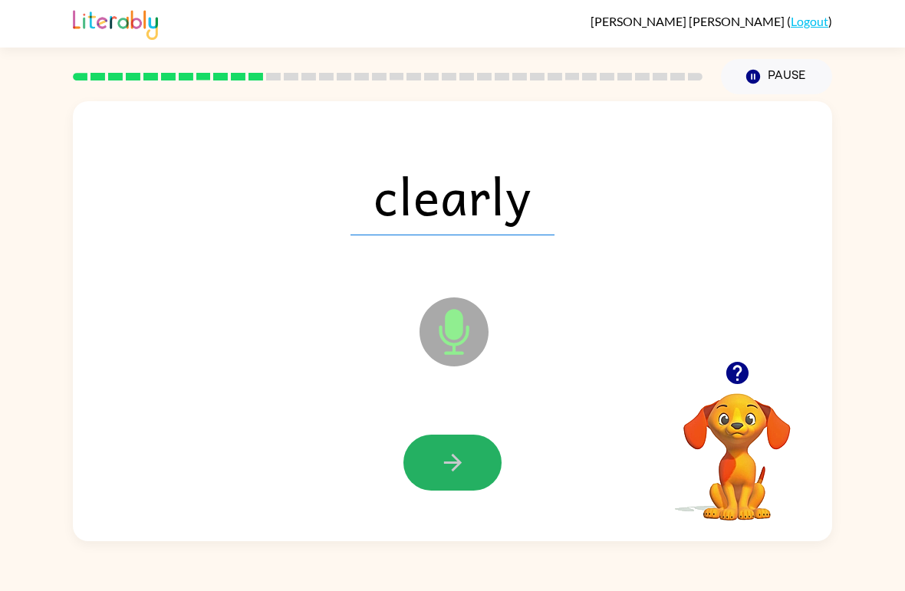
click at [444, 453] on icon "button" at bounding box center [453, 463] width 27 height 27
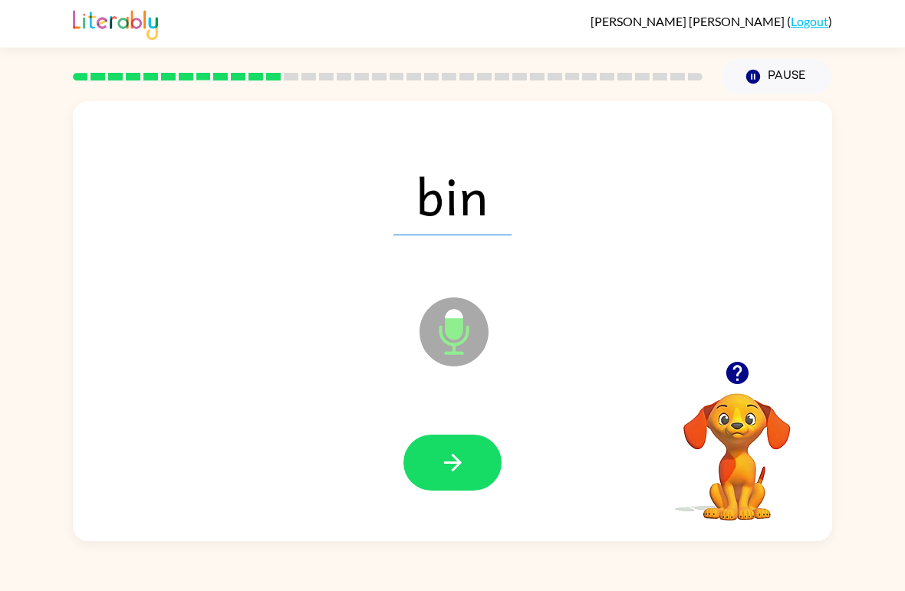
click at [458, 468] on icon "button" at bounding box center [453, 463] width 27 height 27
click at [448, 469] on icon "button" at bounding box center [453, 463] width 27 height 27
click at [440, 473] on icon "button" at bounding box center [453, 463] width 27 height 27
click at [472, 479] on button "button" at bounding box center [452, 463] width 98 height 56
click at [468, 446] on button "button" at bounding box center [452, 463] width 98 height 56
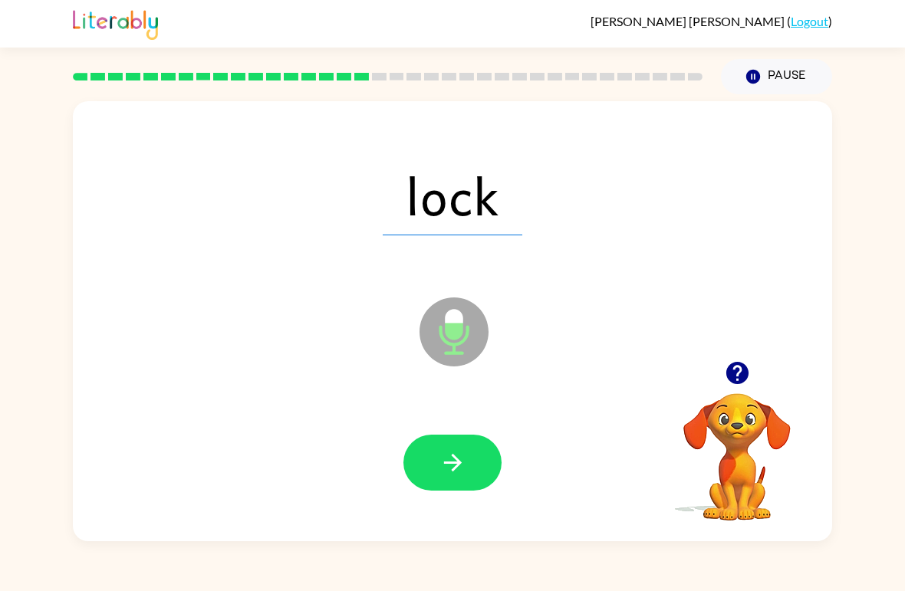
click at [482, 469] on button "button" at bounding box center [452, 463] width 98 height 56
click at [479, 466] on button "button" at bounding box center [452, 463] width 98 height 56
click at [474, 480] on button "button" at bounding box center [452, 463] width 98 height 56
click at [456, 453] on icon "button" at bounding box center [453, 463] width 27 height 27
click at [462, 469] on icon "button" at bounding box center [453, 463] width 27 height 27
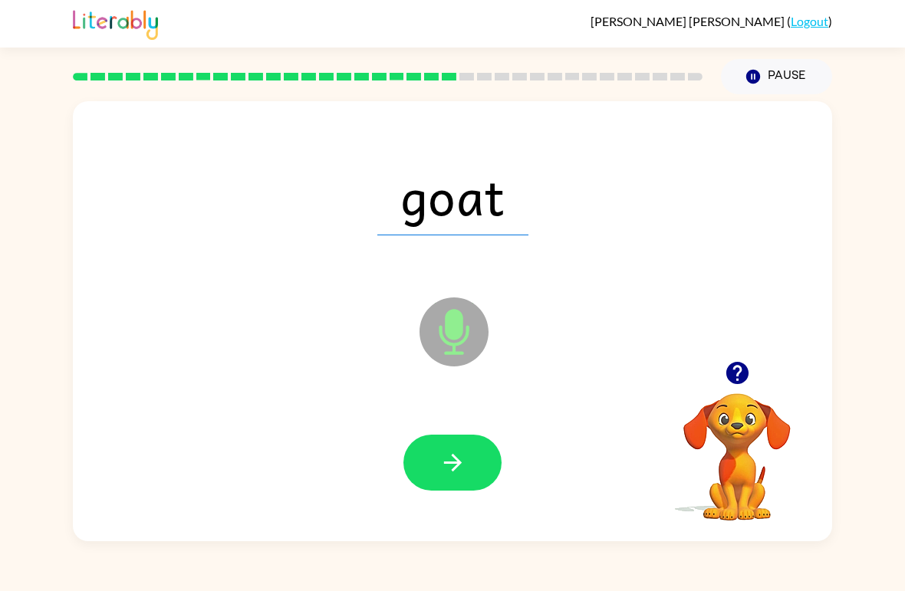
click at [471, 456] on button "button" at bounding box center [452, 463] width 98 height 56
click at [467, 470] on button "button" at bounding box center [452, 463] width 98 height 56
click at [477, 458] on button "button" at bounding box center [452, 463] width 98 height 56
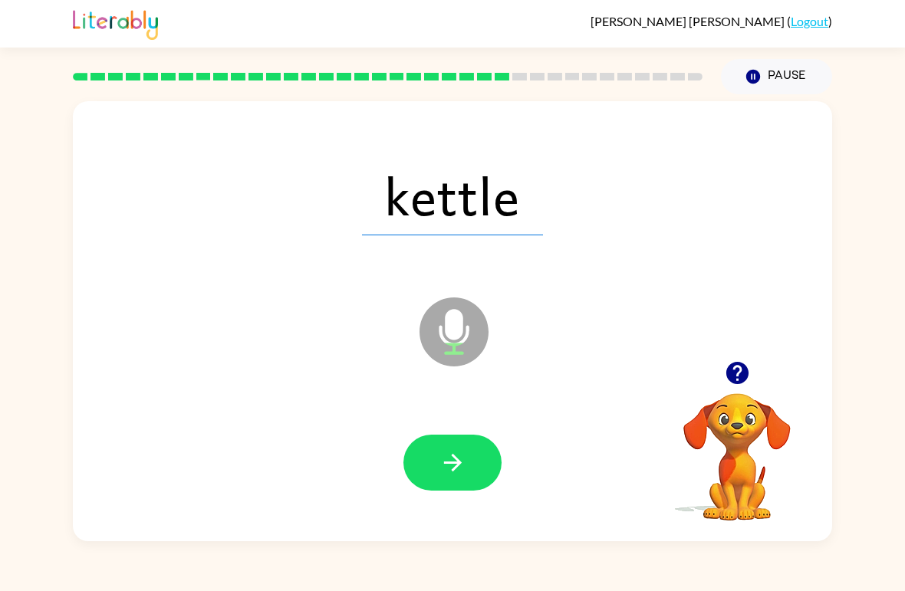
click at [466, 473] on button "button" at bounding box center [452, 463] width 98 height 56
click at [465, 469] on icon "button" at bounding box center [453, 463] width 27 height 27
click at [469, 449] on button "button" at bounding box center [452, 463] width 98 height 56
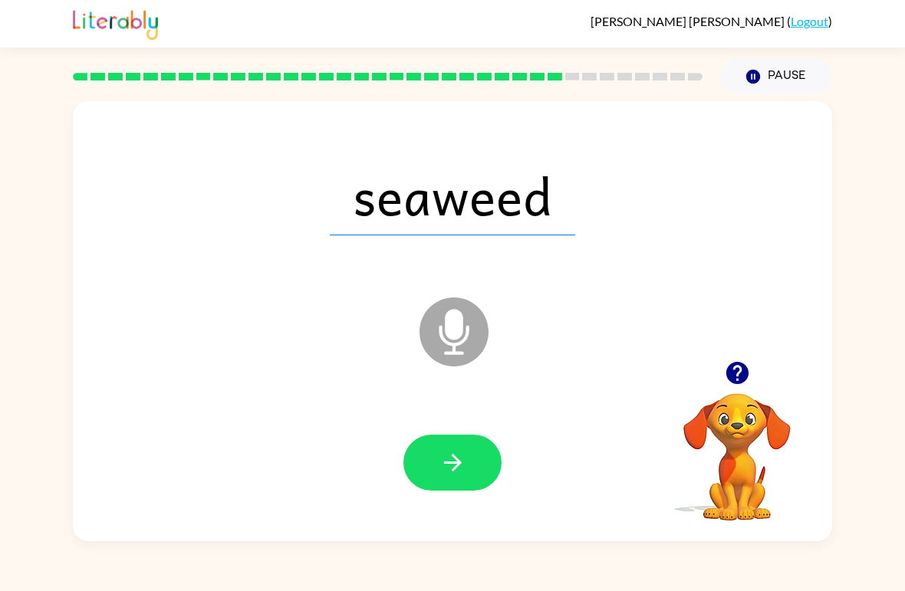
click at [469, 466] on button "button" at bounding box center [452, 463] width 98 height 56
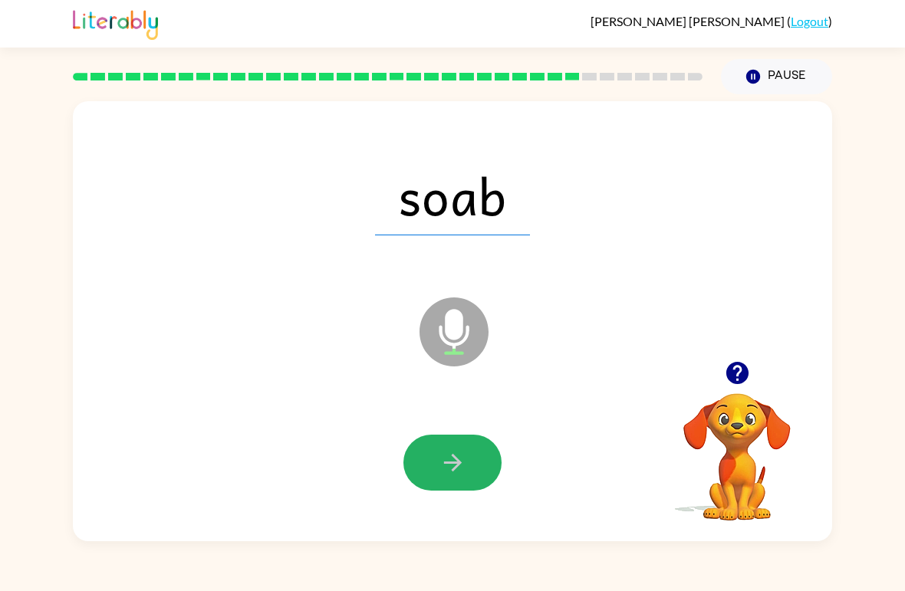
click at [481, 467] on button "button" at bounding box center [452, 463] width 98 height 56
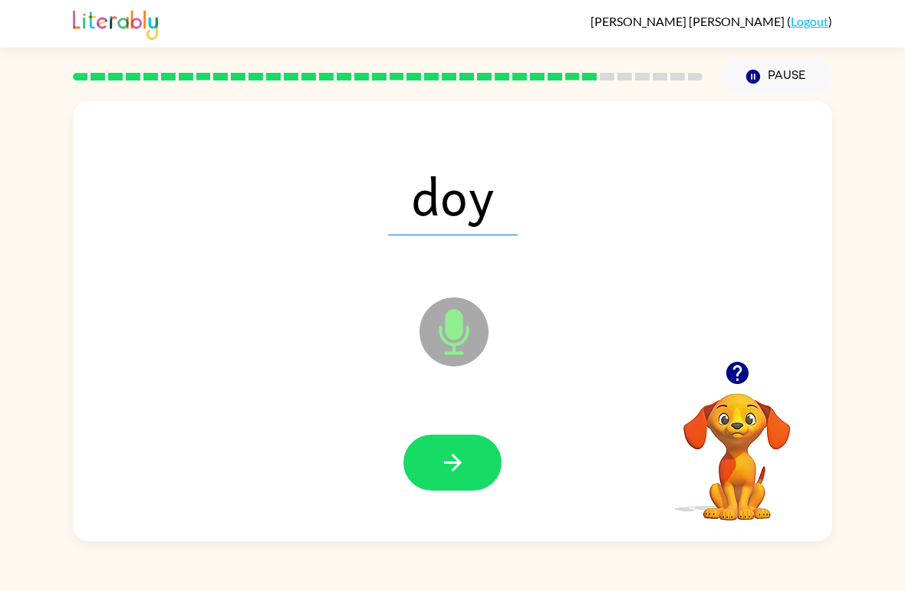
click at [479, 458] on button "button" at bounding box center [452, 463] width 98 height 56
click at [456, 467] on icon "button" at bounding box center [452, 463] width 18 height 18
click at [467, 478] on button "button" at bounding box center [452, 463] width 98 height 56
click at [470, 477] on button "button" at bounding box center [452, 463] width 98 height 56
click at [472, 471] on button "button" at bounding box center [452, 463] width 98 height 56
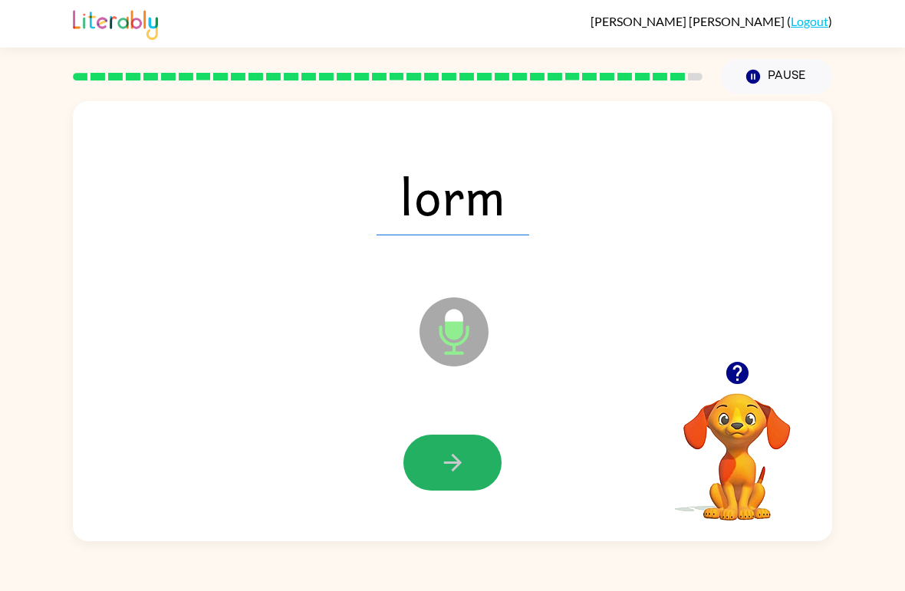
click at [475, 469] on button "button" at bounding box center [452, 463] width 98 height 56
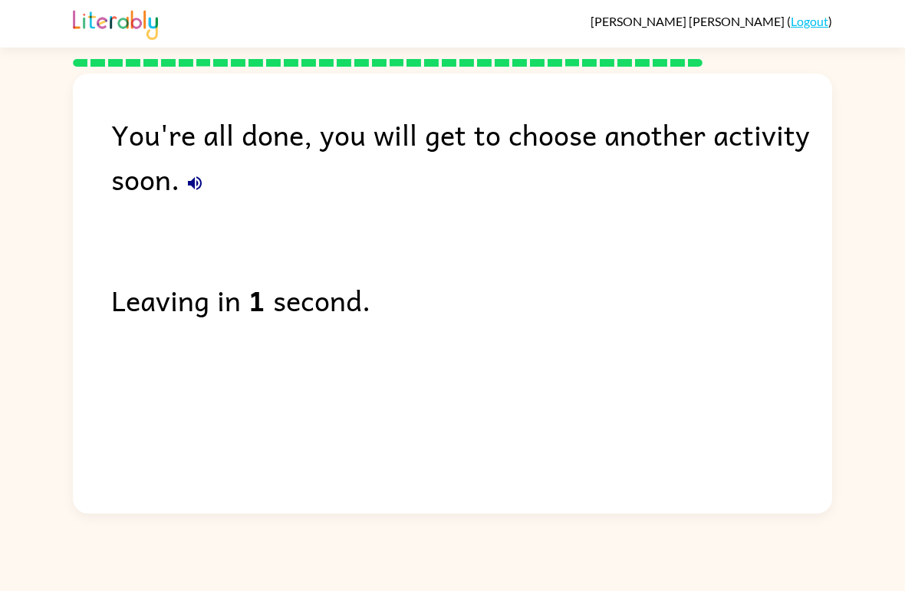
click at [781, 397] on div "You're all done, you will get to choose another activity soon. Leaving in 1 sec…" at bounding box center [452, 290] width 759 height 433
